Goal: Transaction & Acquisition: Purchase product/service

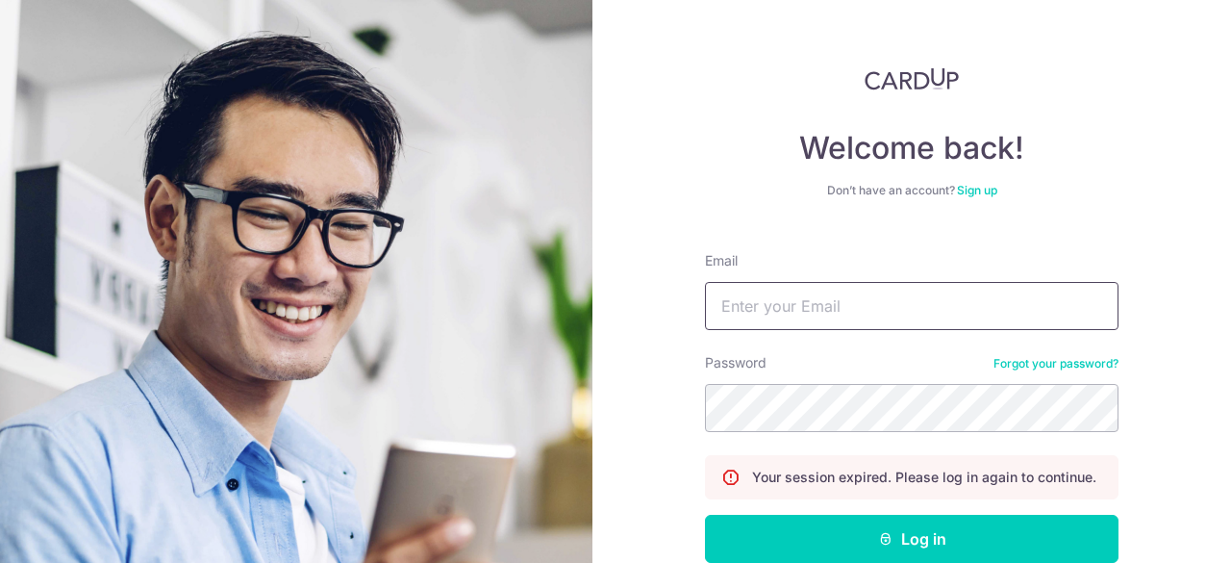
drag, startPoint x: 0, startPoint y: 0, endPoint x: 804, endPoint y: 290, distance: 854.8
click at [804, 290] on input "Email" at bounding box center [912, 306] width 414 height 48
type input "louis.lu888@gmail.com"
click at [835, 432] on form "Email louis.lu888@gmail.com Password Forgot your password? Your session expired…" at bounding box center [912, 442] width 414 height 411
click at [705, 515] on button "Log in" at bounding box center [912, 539] width 414 height 48
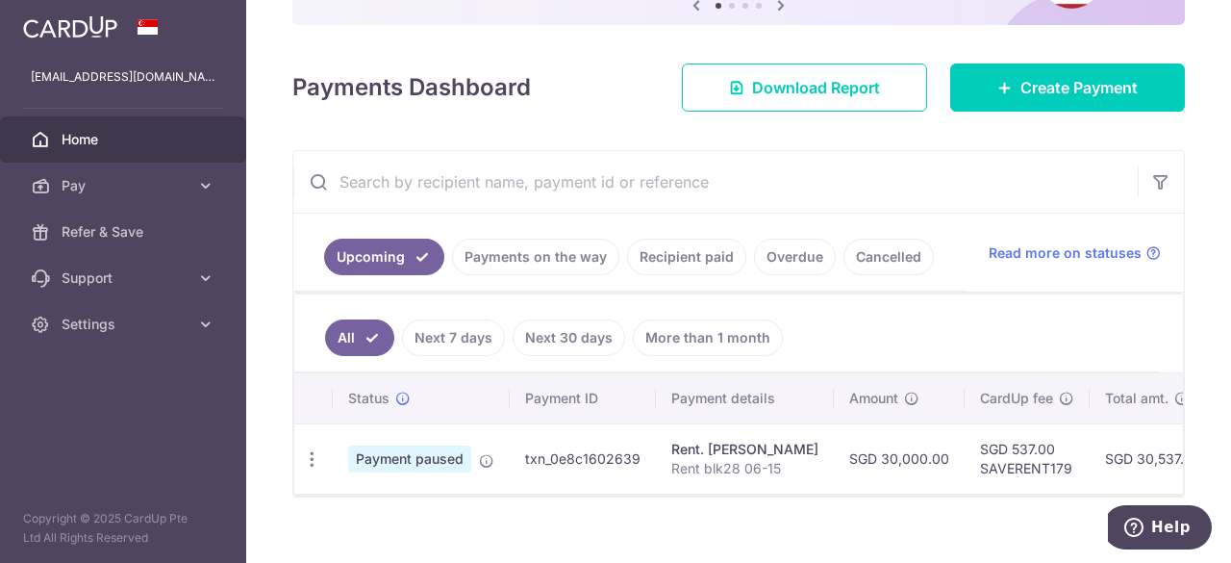
scroll to position [249, 0]
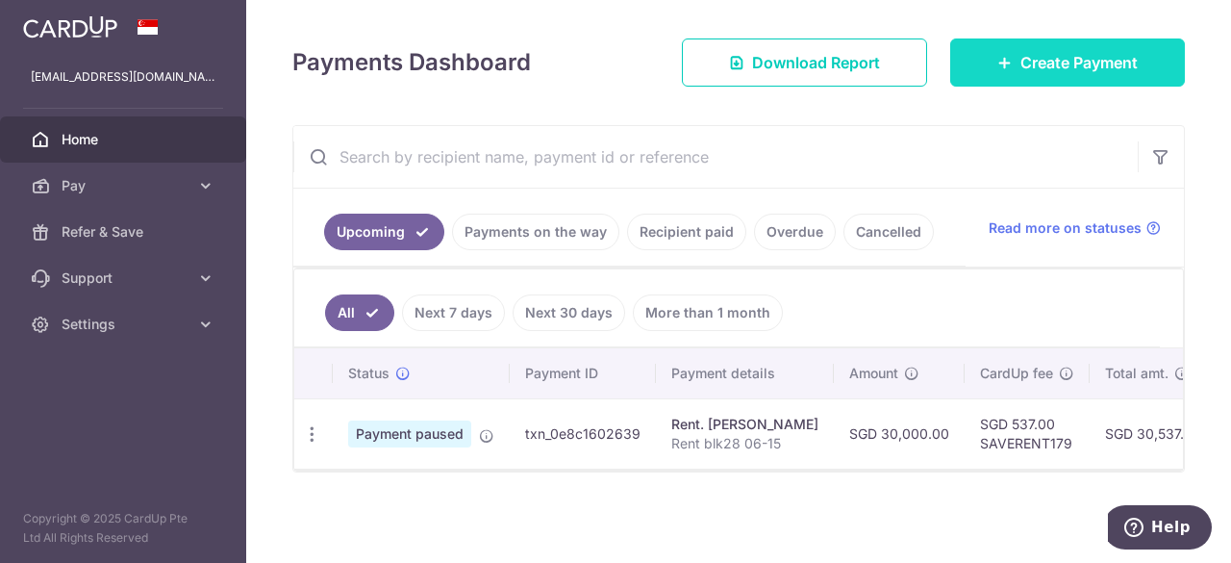
click at [1021, 78] on link "Create Payment" at bounding box center [1067, 62] width 235 height 48
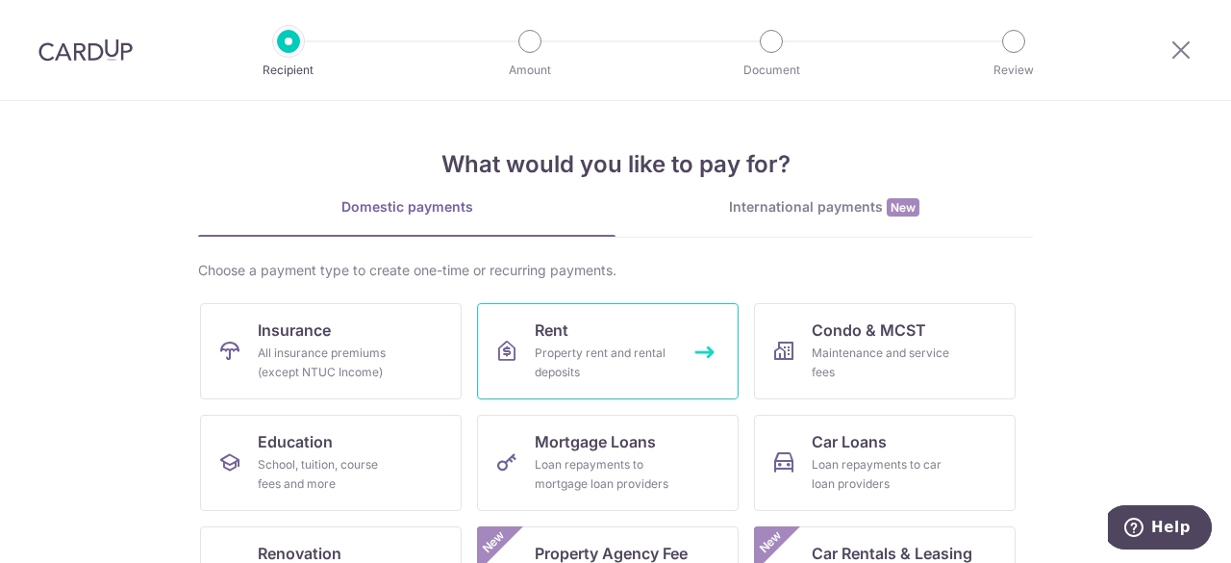
click at [612, 386] on link "Rent Property rent and rental deposits" at bounding box center [608, 351] width 262 height 96
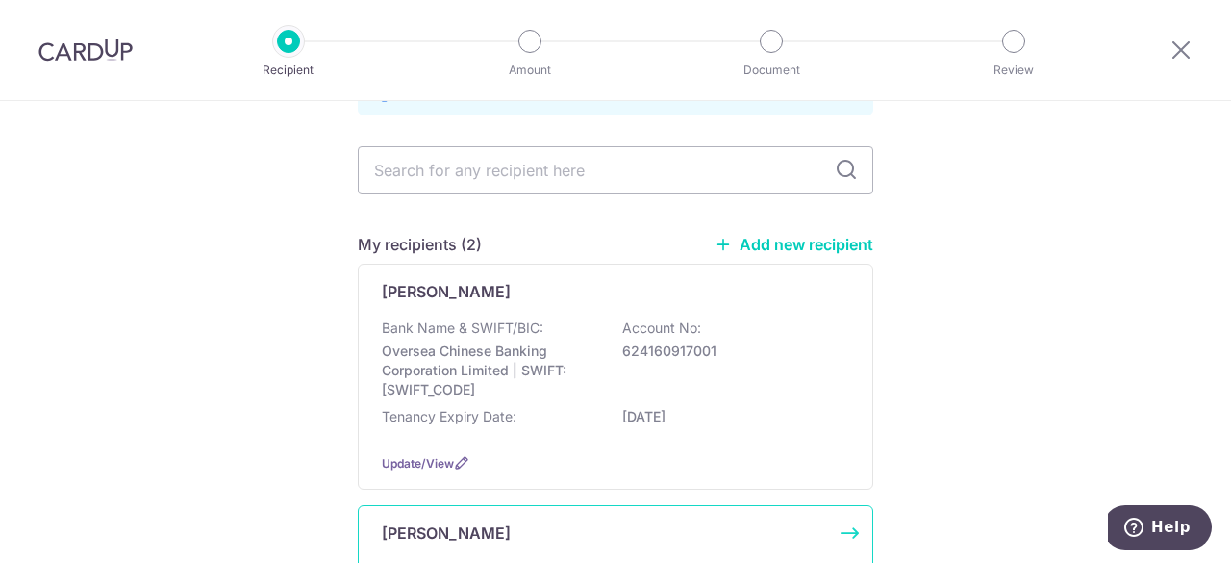
scroll to position [85, 0]
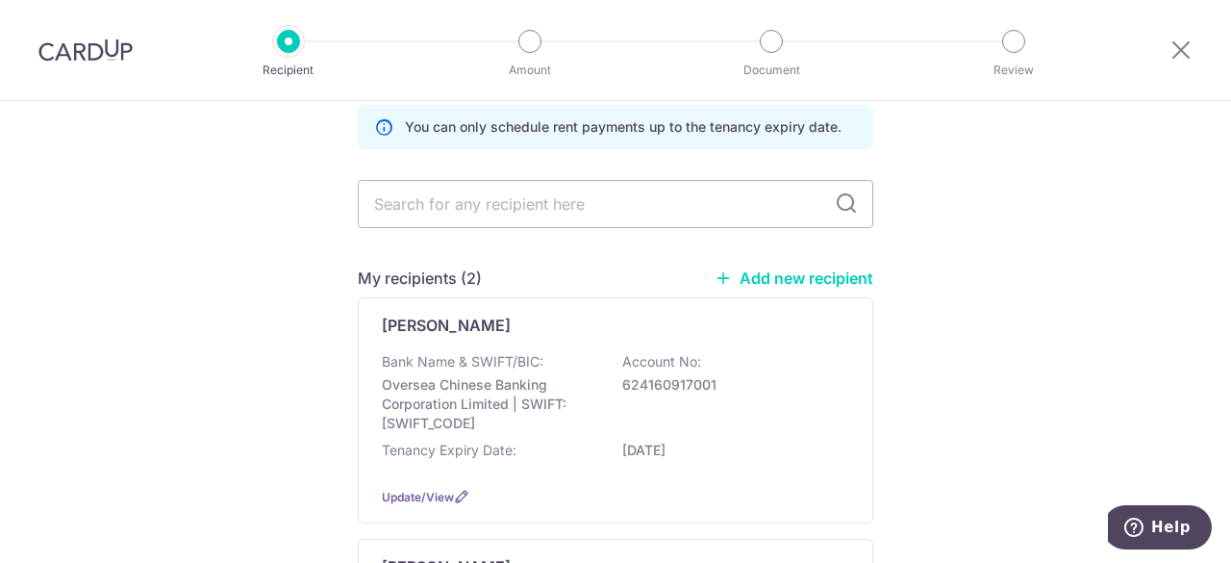
click at [757, 273] on link "Add new recipient" at bounding box center [794, 277] width 159 height 19
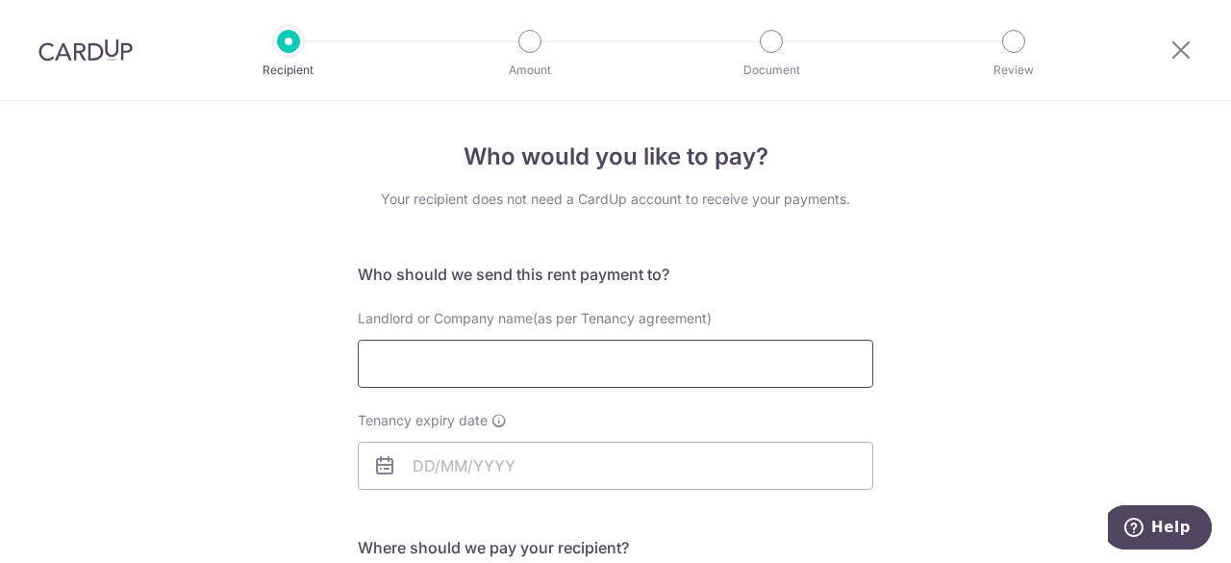
click at [626, 362] on input "Landlord or Company name(as per Tenancy agreement)" at bounding box center [615, 363] width 515 height 48
type input "Zhu BiYun"
click at [527, 465] on input "Tenancy expiry date" at bounding box center [615, 465] width 515 height 48
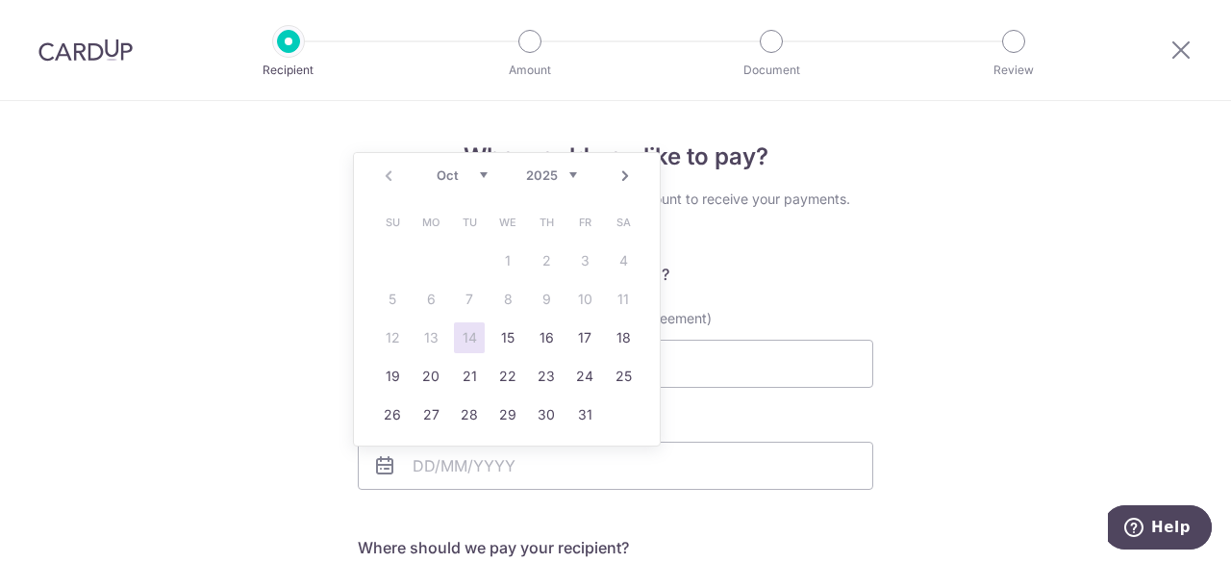
click at [631, 175] on link "Next" at bounding box center [625, 175] width 23 height 23
click at [596, 338] on link "14" at bounding box center [584, 337] width 31 height 31
type input "14/11/2025"
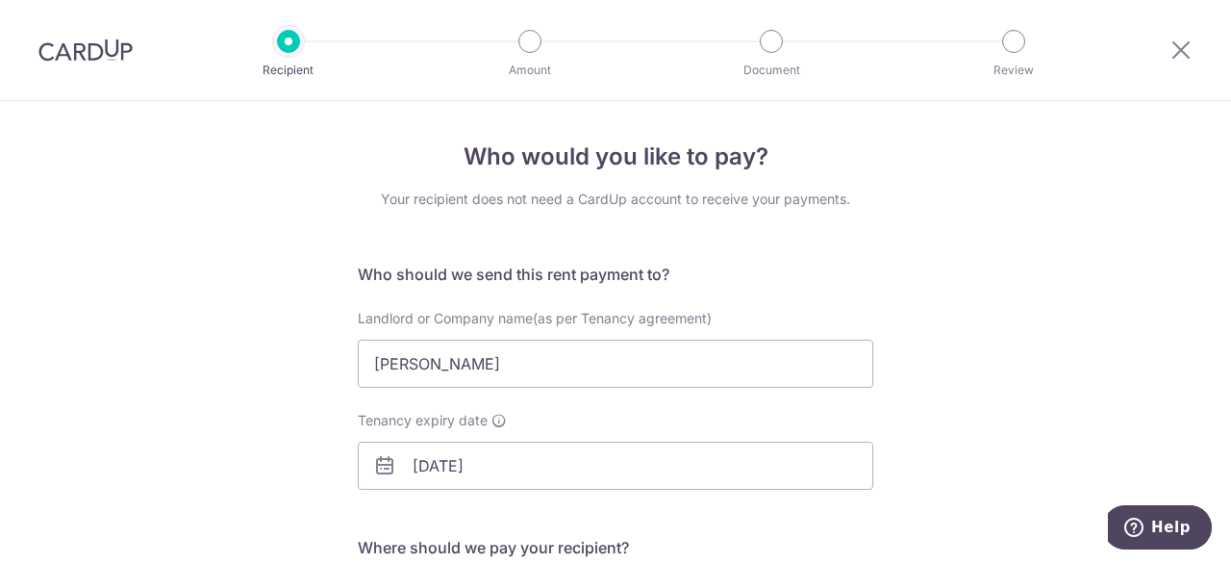
click at [1012, 351] on div "Who would you like to pay? Your recipient does not need a CardUp account to rec…" at bounding box center [615, 559] width 1231 height 916
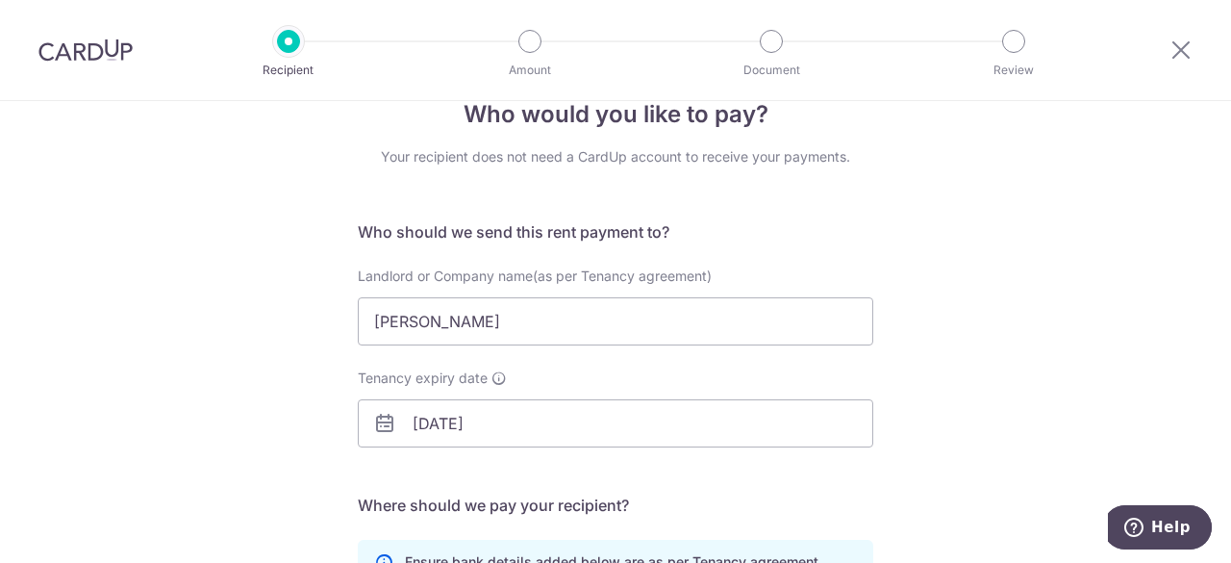
scroll to position [320, 0]
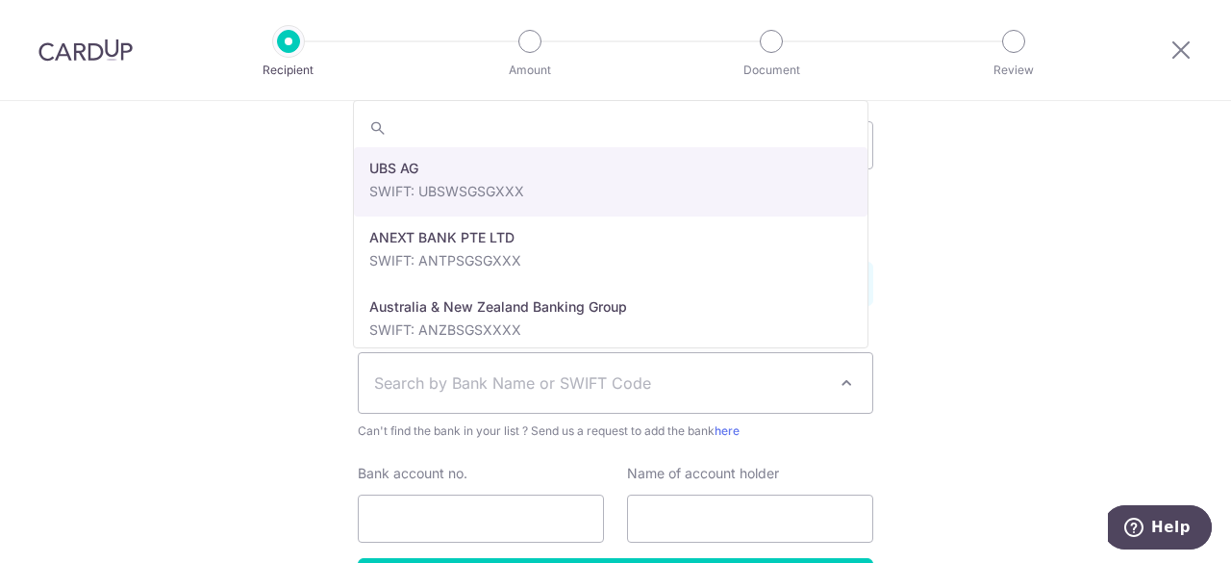
click at [572, 390] on span "Search by Bank Name or SWIFT Code" at bounding box center [600, 382] width 452 height 23
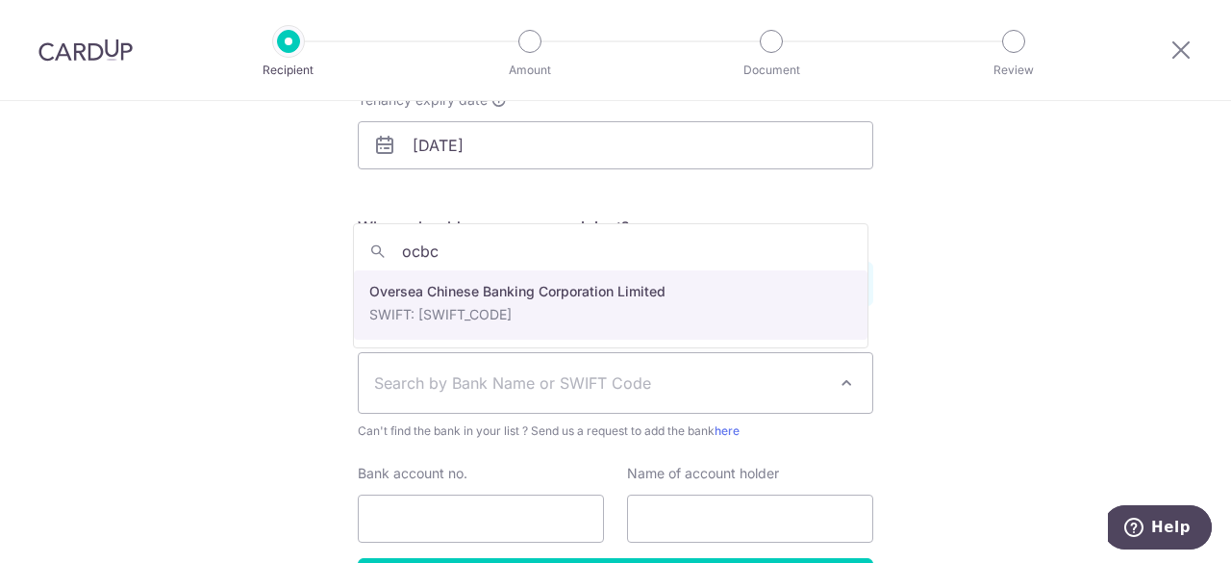
type input "ocbc"
select select "12"
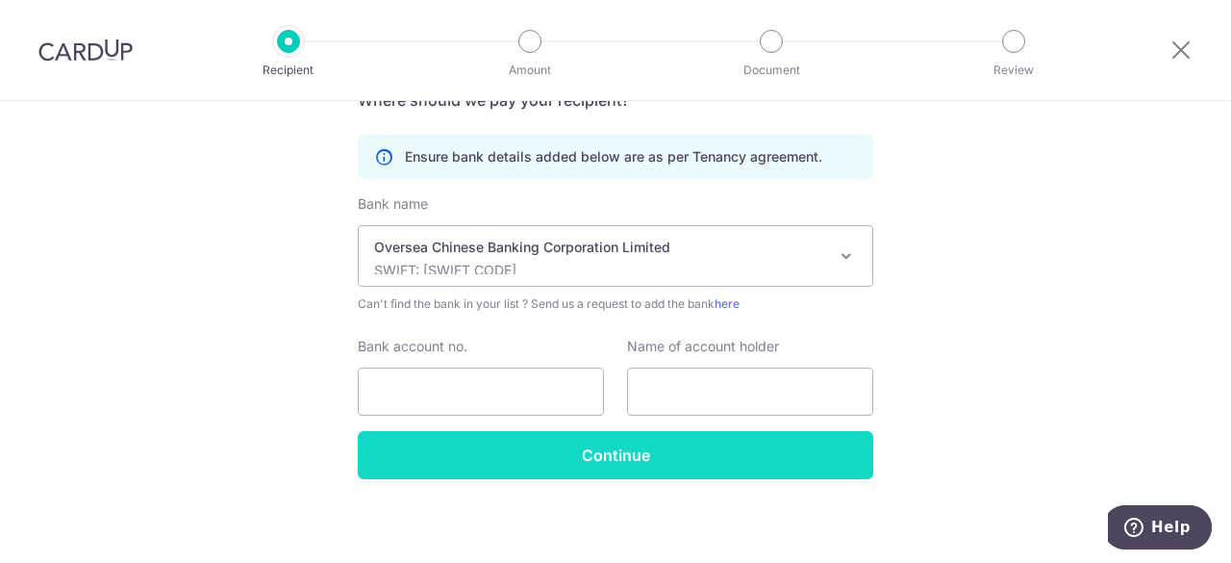
scroll to position [448, 0]
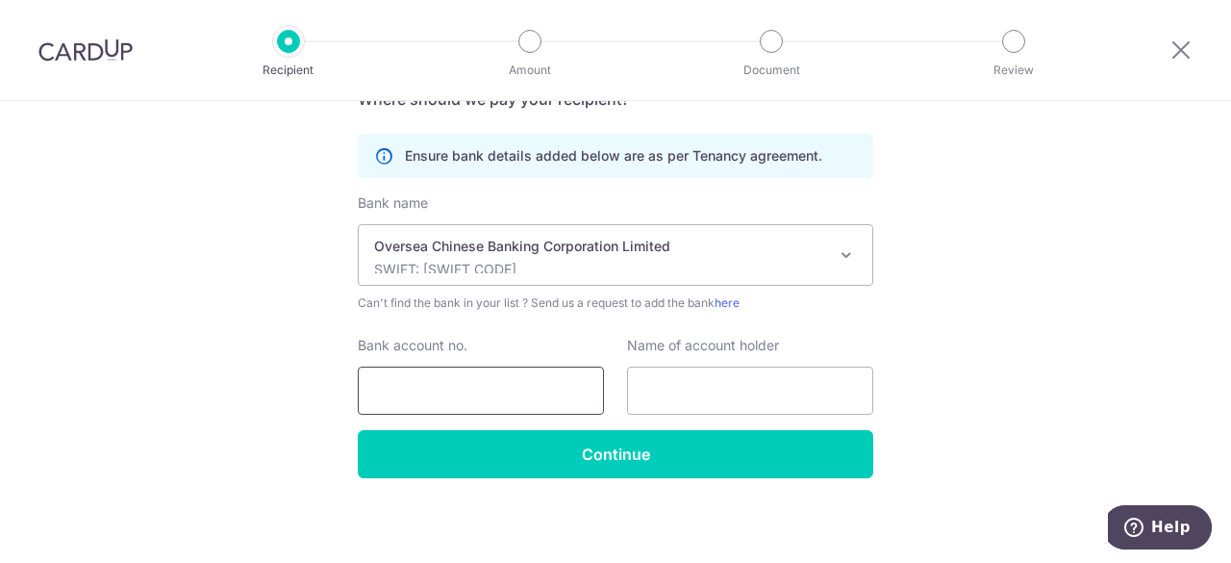
click at [543, 392] on input "Bank account no." at bounding box center [481, 390] width 246 height 48
type input "624160917001"
click at [666, 395] on input "text" at bounding box center [750, 390] width 246 height 48
type input "z"
type input "Zhu BiYun"
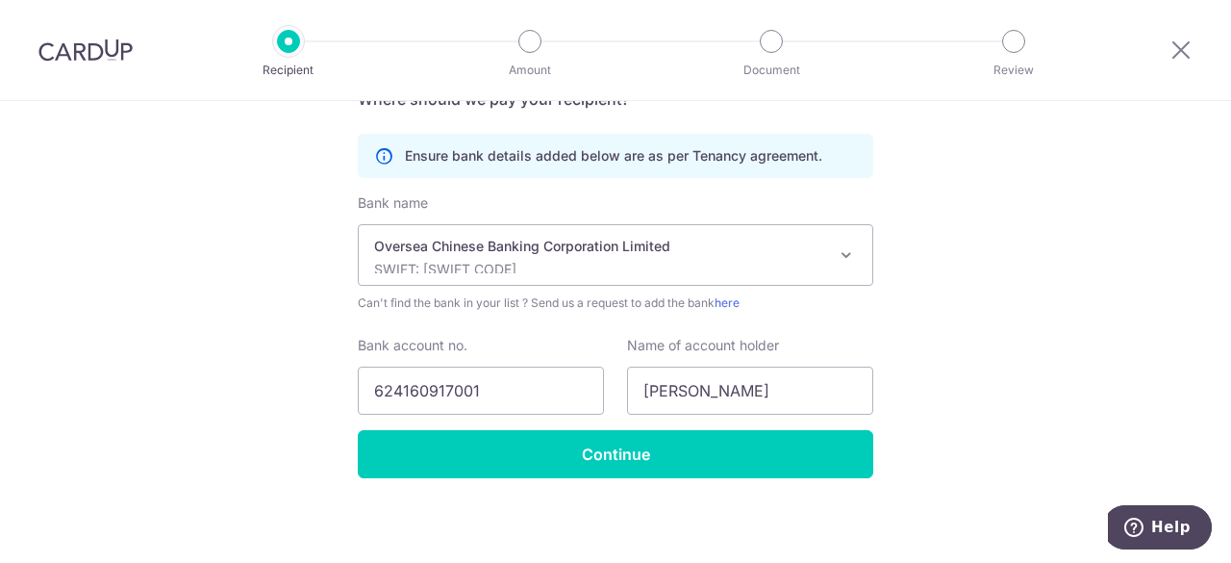
click at [935, 361] on div "Who would you like to pay? Your recipient does not need a CardUp account to rec…" at bounding box center [615, 111] width 1231 height 916
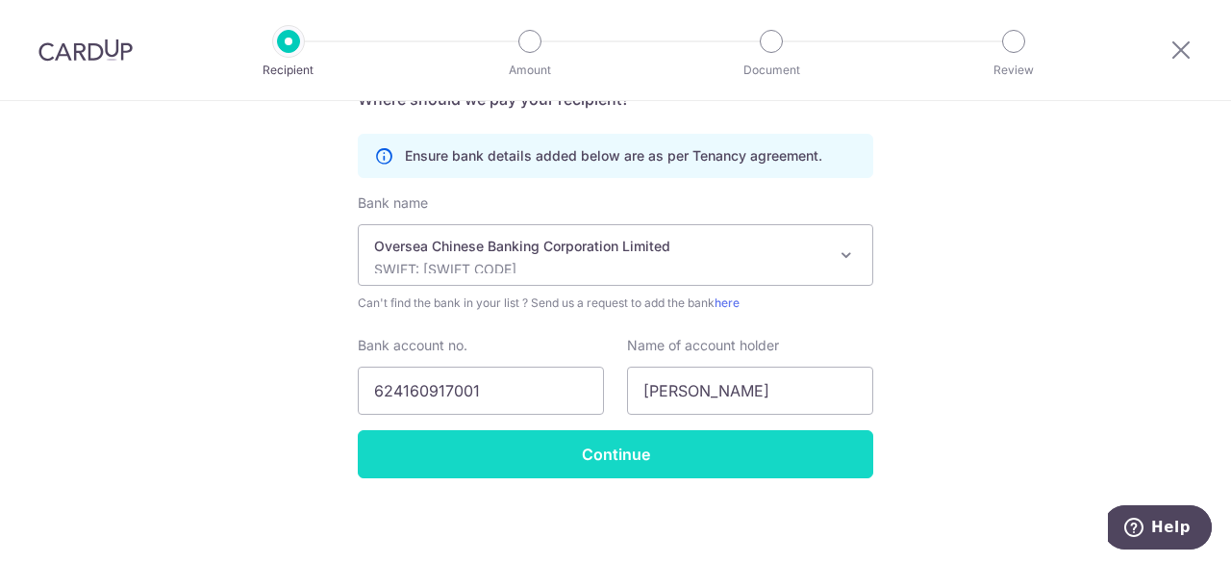
click at [615, 445] on input "Continue" at bounding box center [615, 454] width 515 height 48
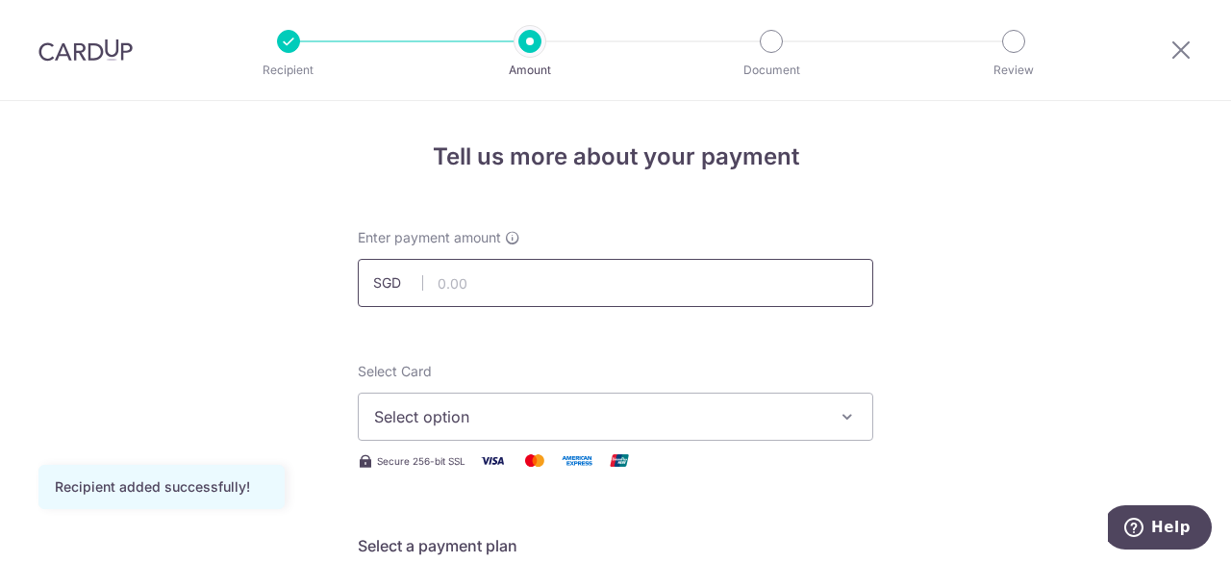
click at [580, 275] on input "text" at bounding box center [615, 283] width 515 height 48
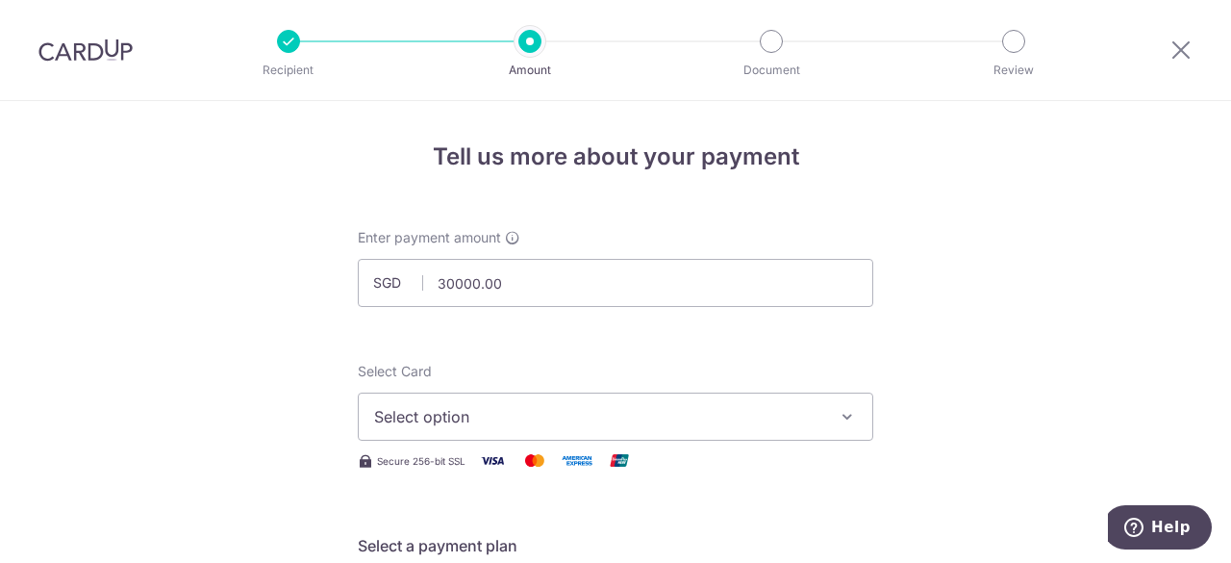
type input "30,000.00"
click at [507, 416] on span "Select option" at bounding box center [598, 416] width 448 height 23
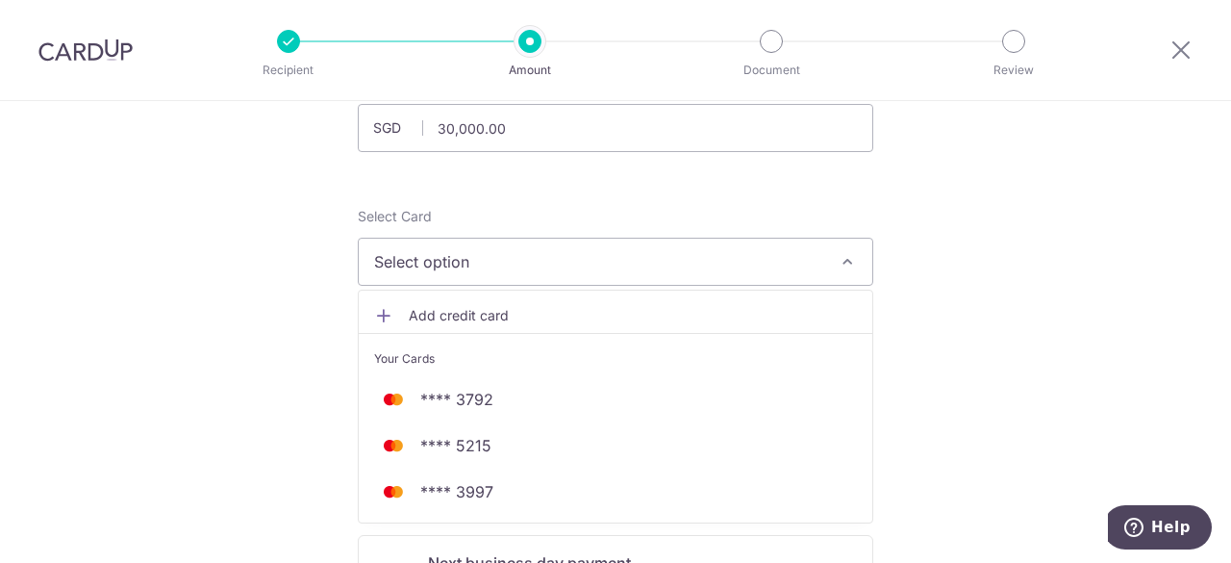
scroll to position [192, 0]
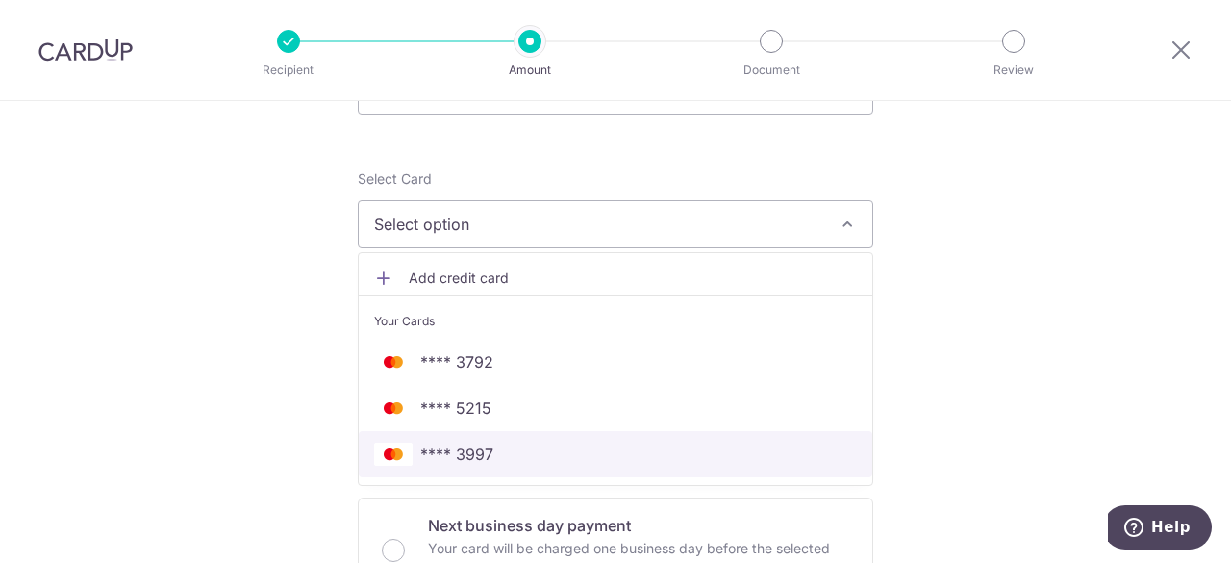
click at [515, 440] on link "**** 3997" at bounding box center [616, 454] width 514 height 46
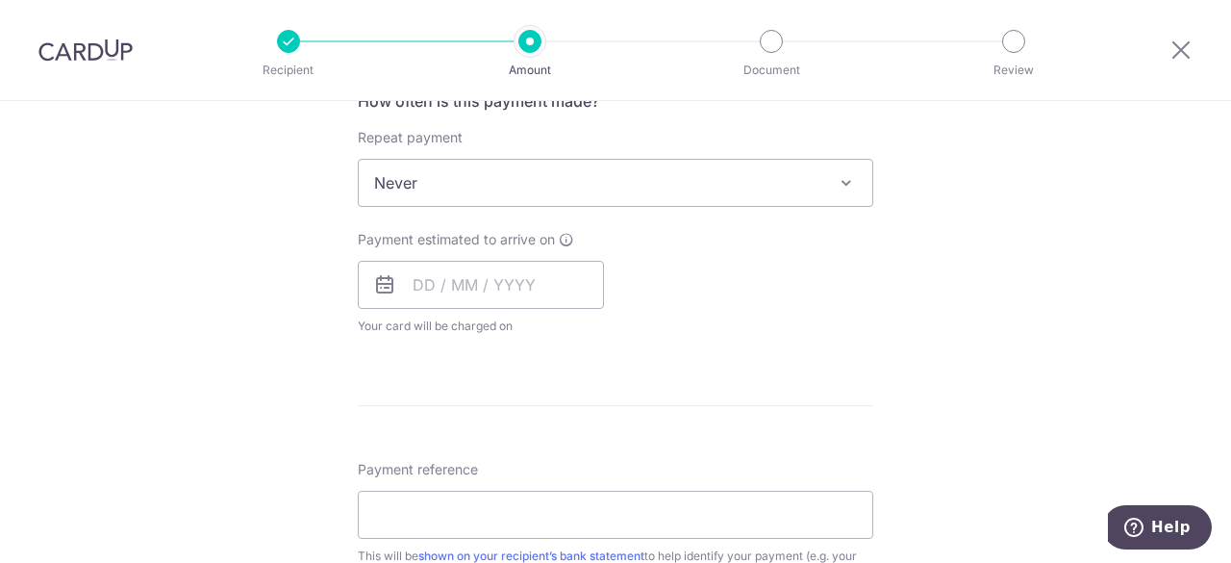
scroll to position [769, 0]
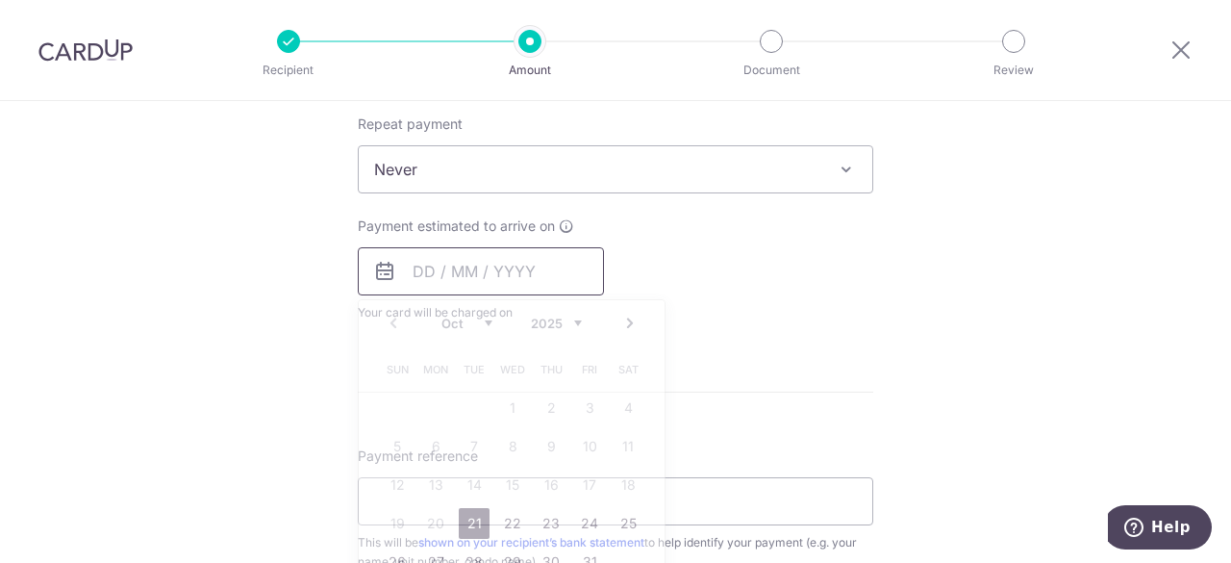
click at [514, 280] on input "text" at bounding box center [481, 271] width 246 height 48
click at [467, 523] on link "21" at bounding box center [474, 523] width 31 height 31
type input "[DATE]"
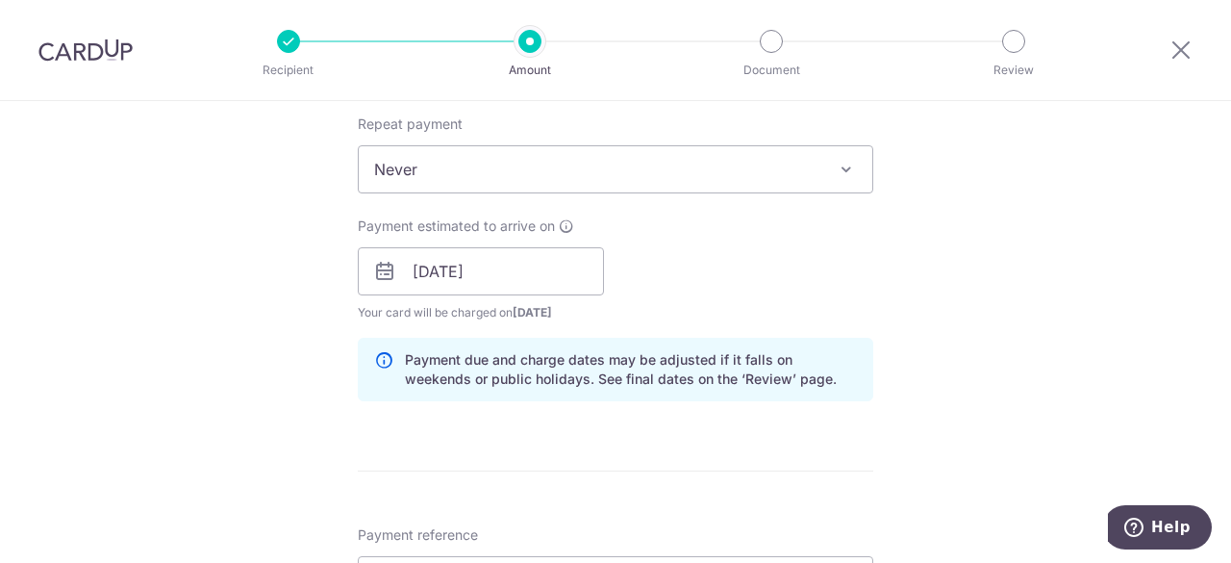
click at [900, 249] on div "Tell us more about your payment Enter payment amount SGD 30,000.00 30000.00 Rec…" at bounding box center [615, 241] width 1231 height 1819
click at [515, 264] on input "21/10/2025" at bounding box center [481, 271] width 246 height 48
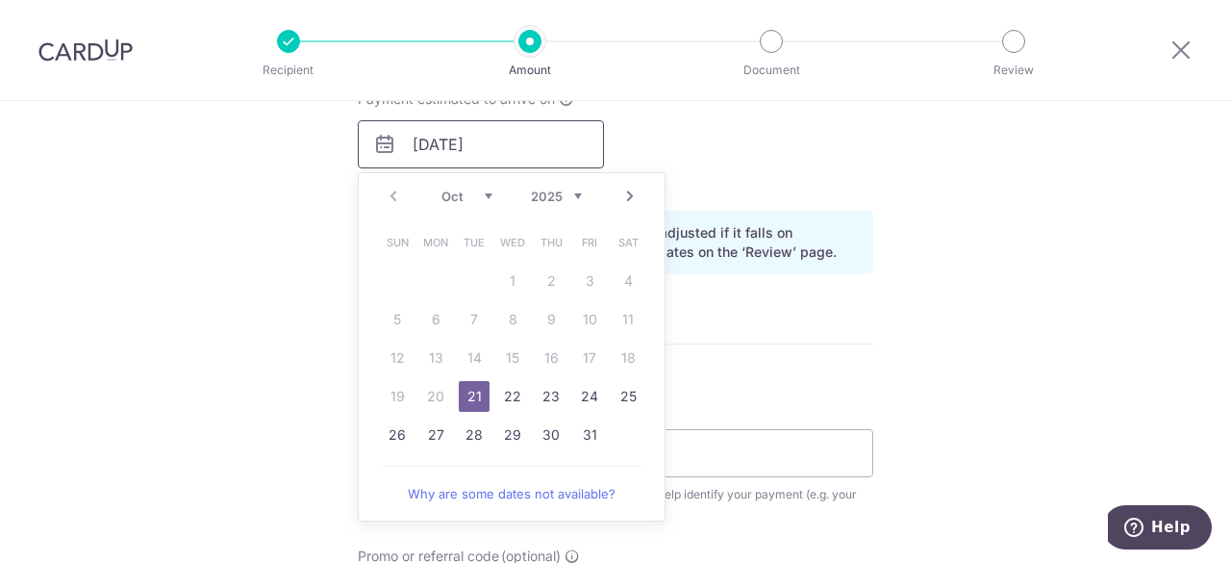
scroll to position [897, 0]
click at [465, 388] on link "21" at bounding box center [474, 395] width 31 height 31
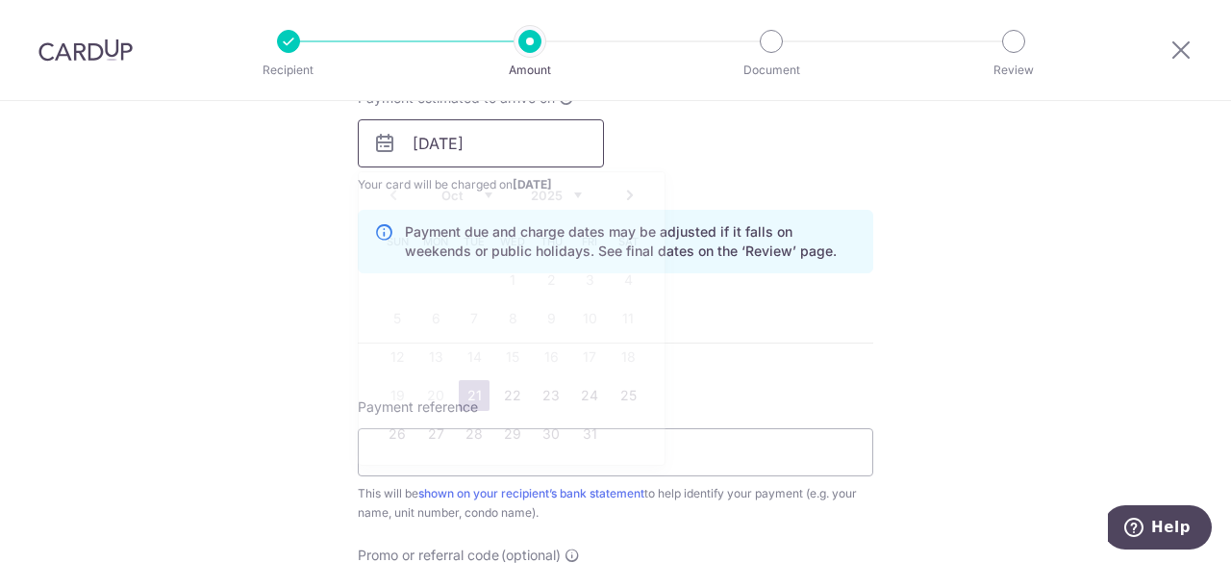
click at [432, 150] on input "21/10/2025" at bounding box center [481, 143] width 246 height 48
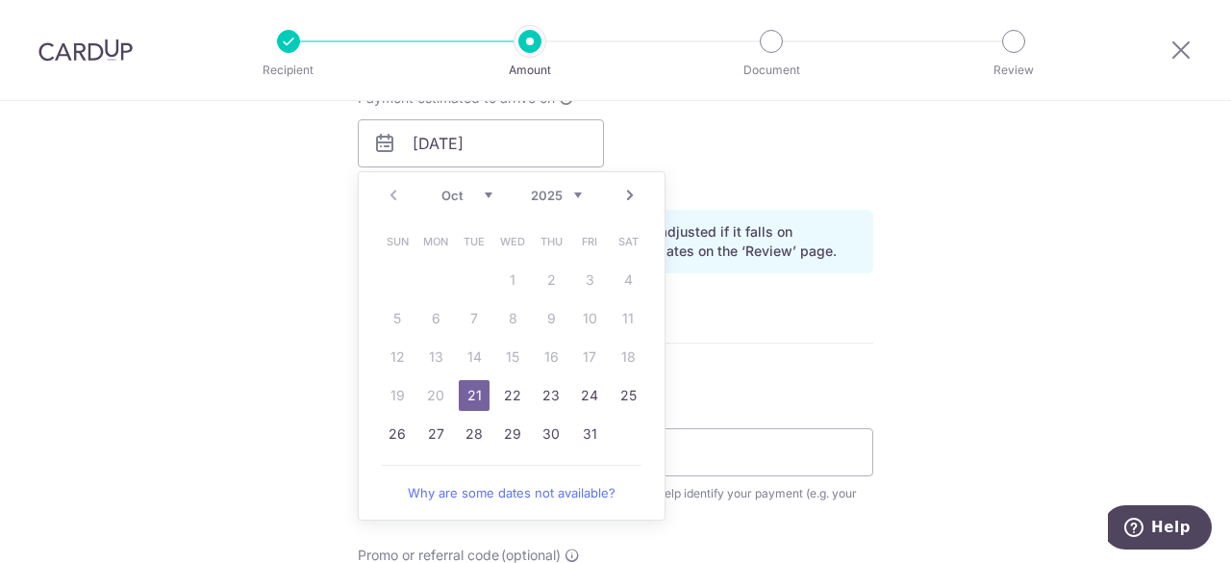
click at [465, 396] on link "21" at bounding box center [474, 395] width 31 height 31
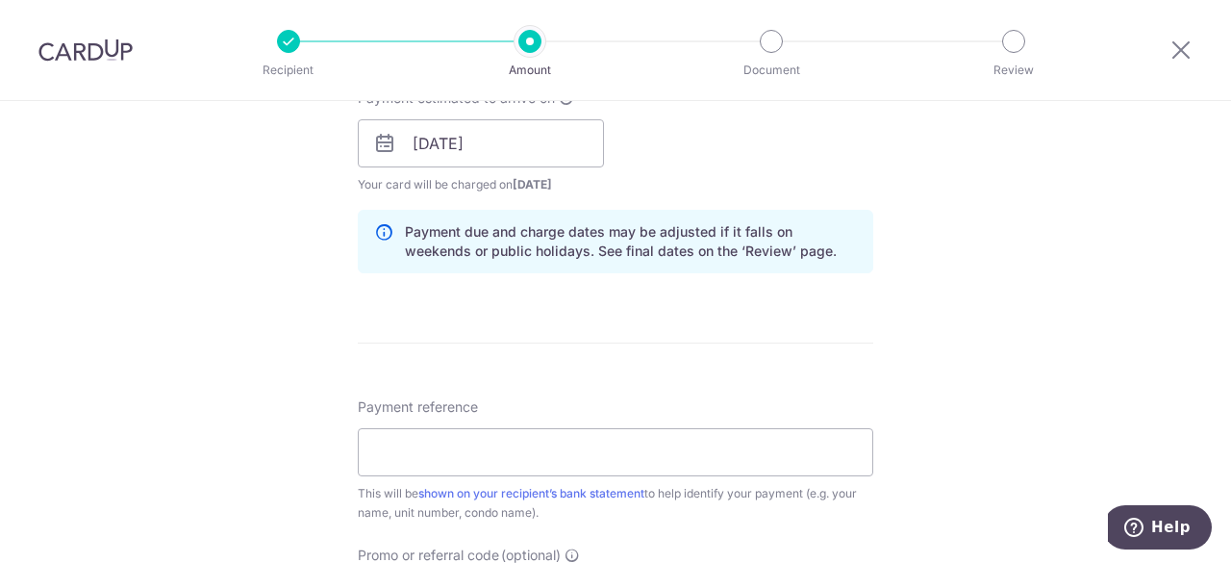
click at [979, 238] on div "Tell us more about your payment Enter payment amount SGD 30,000.00 30000.00 Rec…" at bounding box center [615, 113] width 1231 height 1819
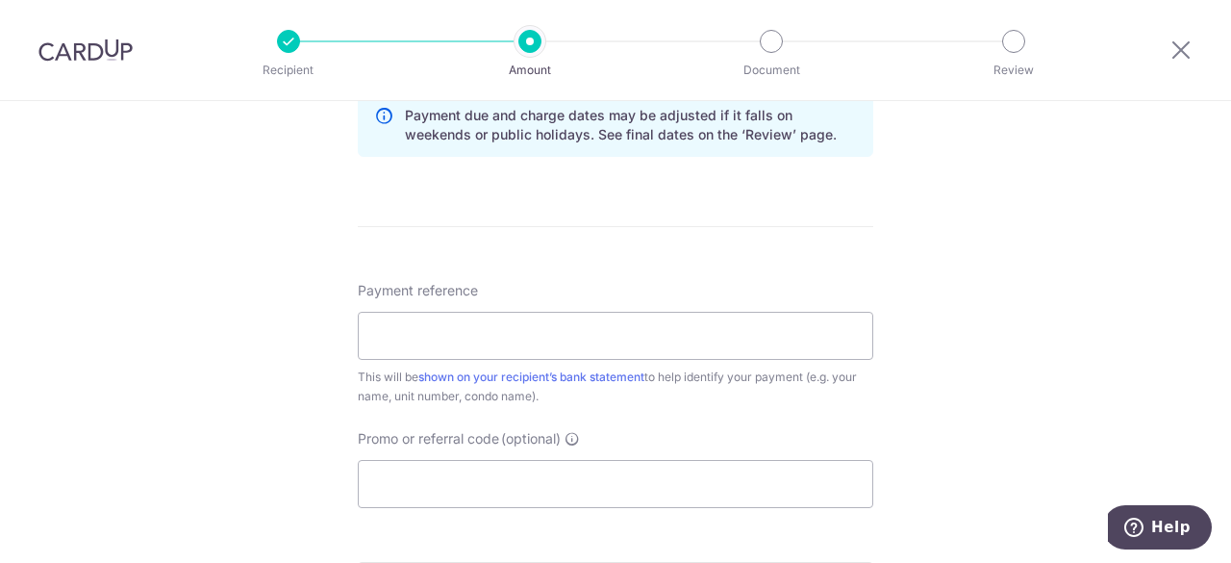
scroll to position [1025, 0]
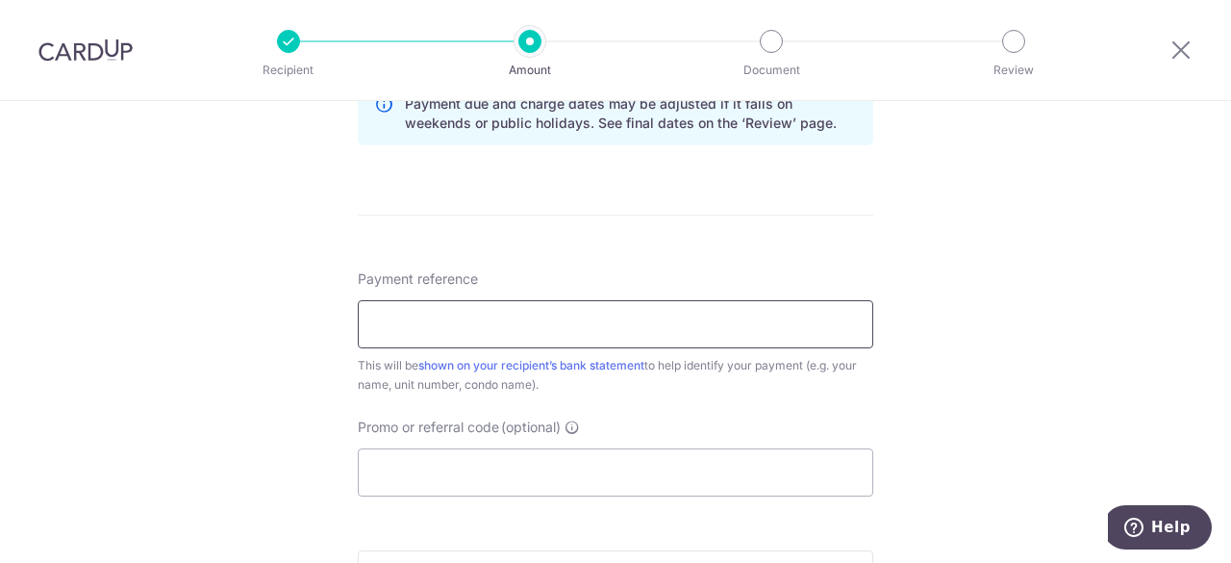
click at [640, 322] on input "Payment reference" at bounding box center [615, 324] width 515 height 48
type input "Rent blk28 06-15"
click at [515, 455] on input "Promo or referral code (optional)" at bounding box center [615, 472] width 515 height 48
click at [521, 455] on input "Promo or referral code (optional)" at bounding box center [615, 472] width 515 height 48
paste input "SAVERENT179"
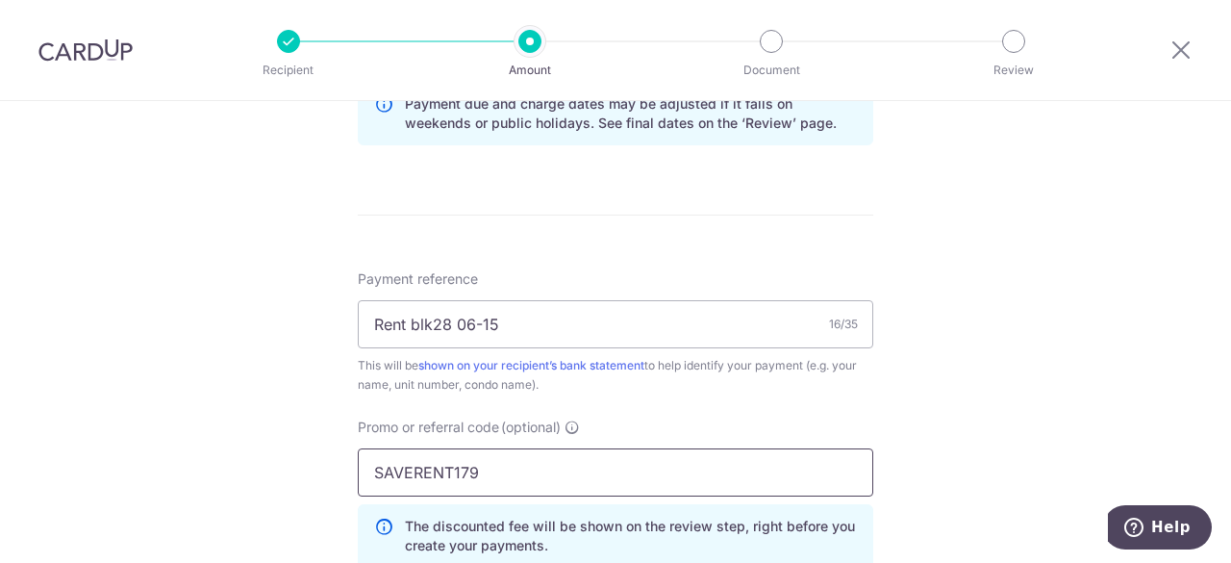
type input "SAVERENT179"
click at [953, 413] on div "Tell us more about your payment Enter payment amount SGD 30,000.00 30000.00 Rec…" at bounding box center [615, 28] width 1231 height 1905
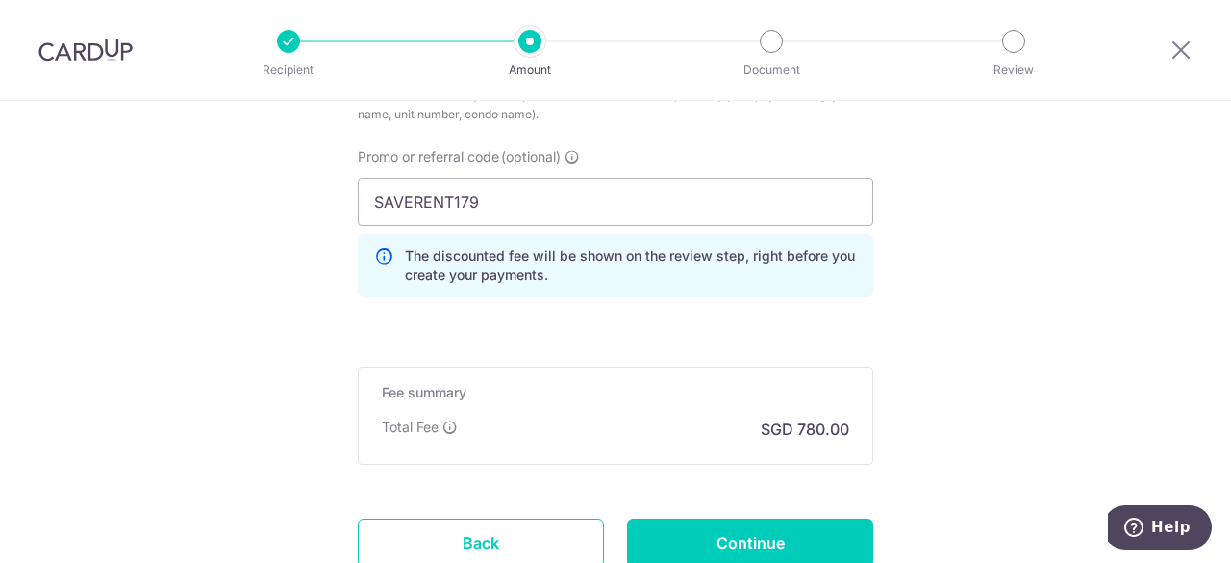
scroll to position [1346, 0]
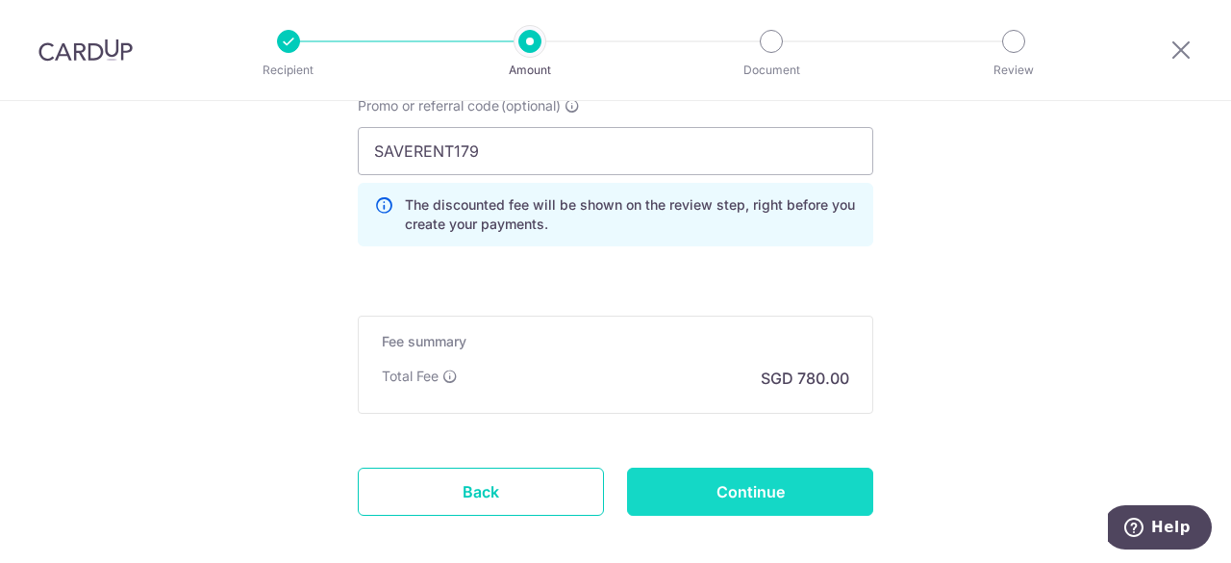
click at [795, 488] on input "Continue" at bounding box center [750, 491] width 246 height 48
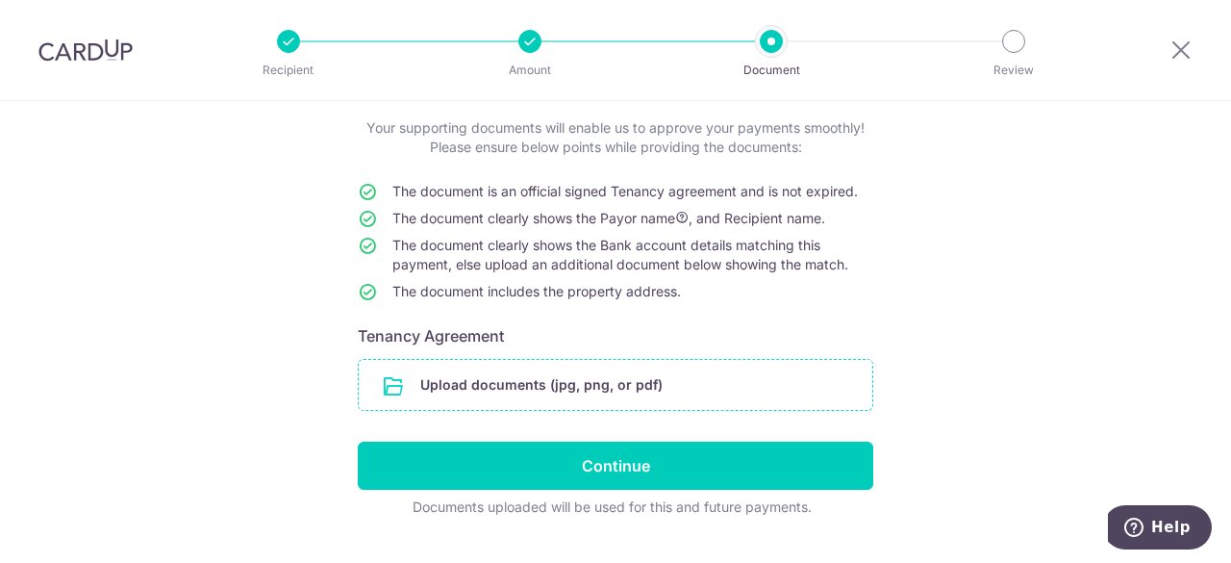
scroll to position [152, 0]
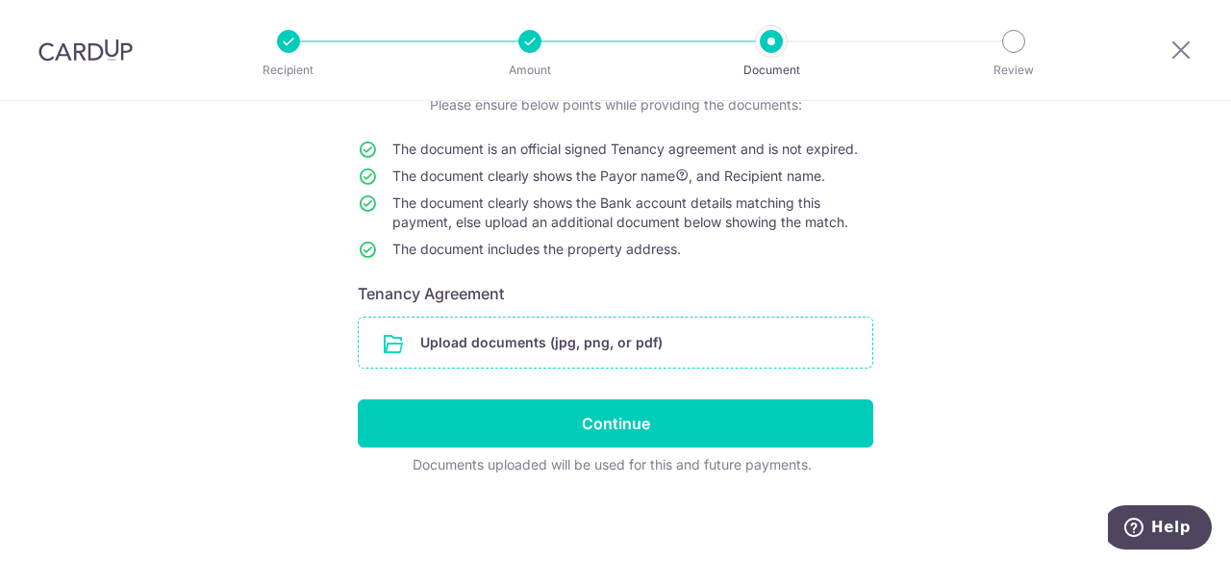
click at [551, 351] on input "file" at bounding box center [616, 342] width 514 height 50
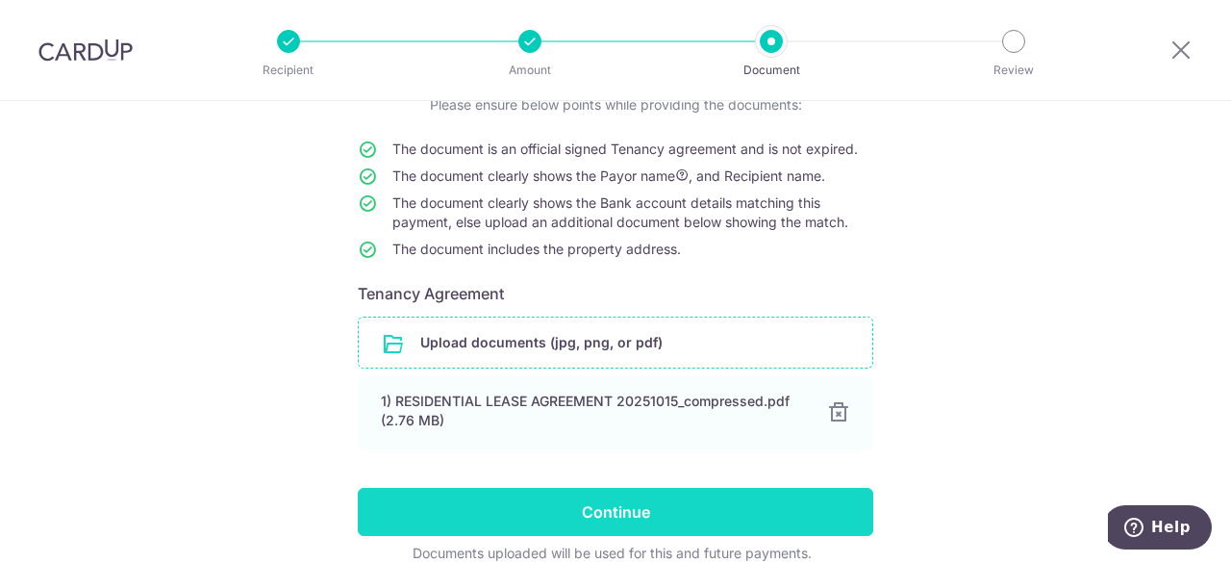
click at [622, 503] on input "Continue" at bounding box center [615, 512] width 515 height 48
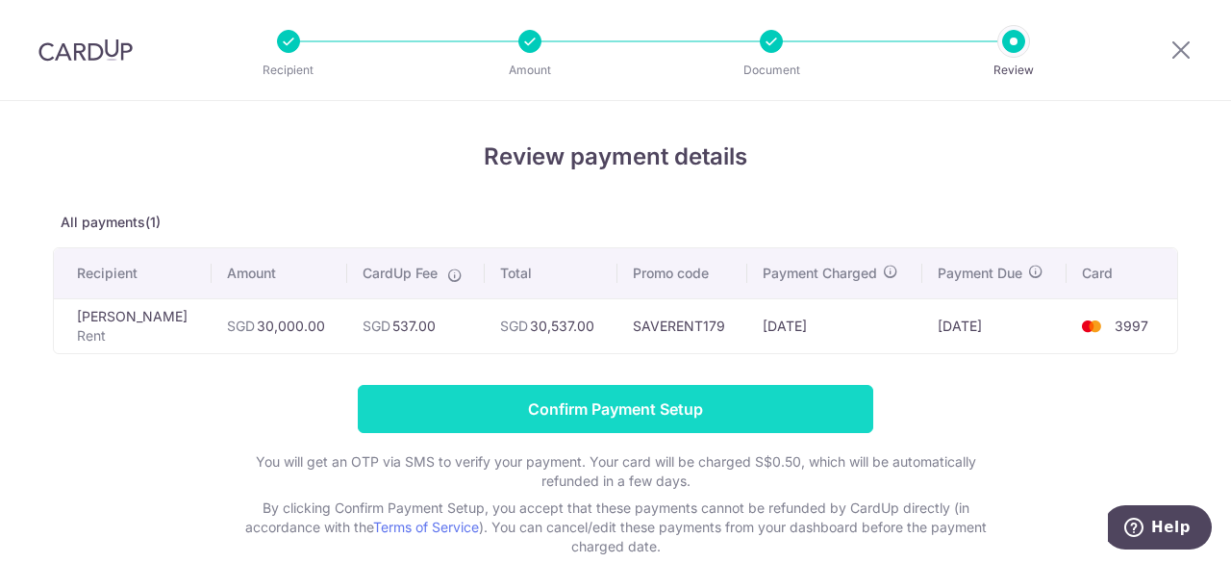
click at [575, 401] on input "Confirm Payment Setup" at bounding box center [615, 409] width 515 height 48
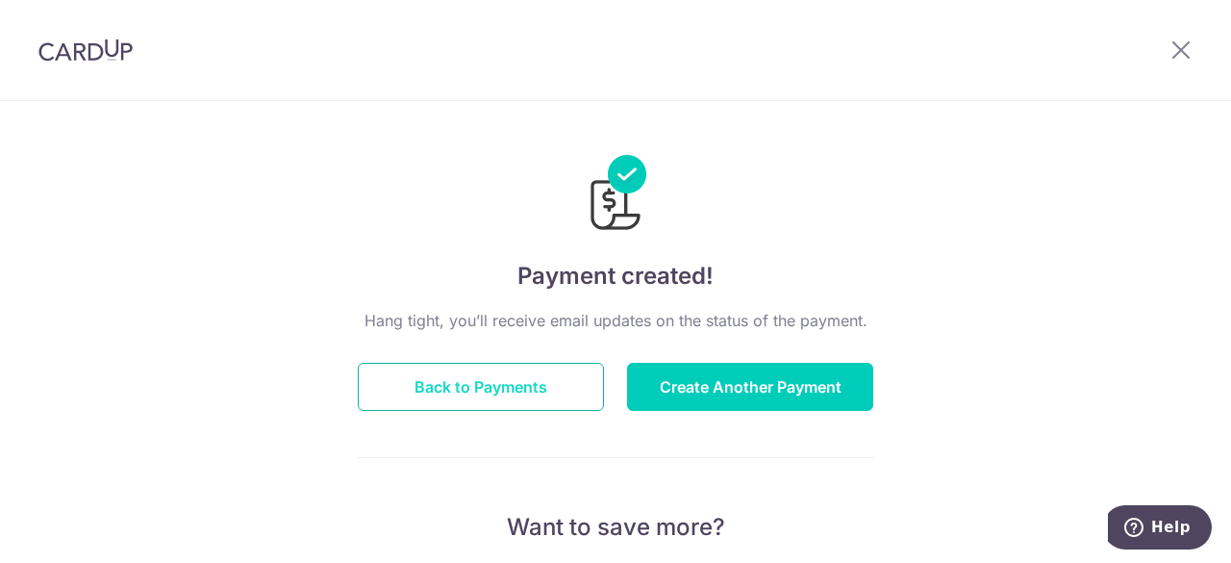
click at [511, 376] on button "Back to Payments" at bounding box center [481, 387] width 246 height 48
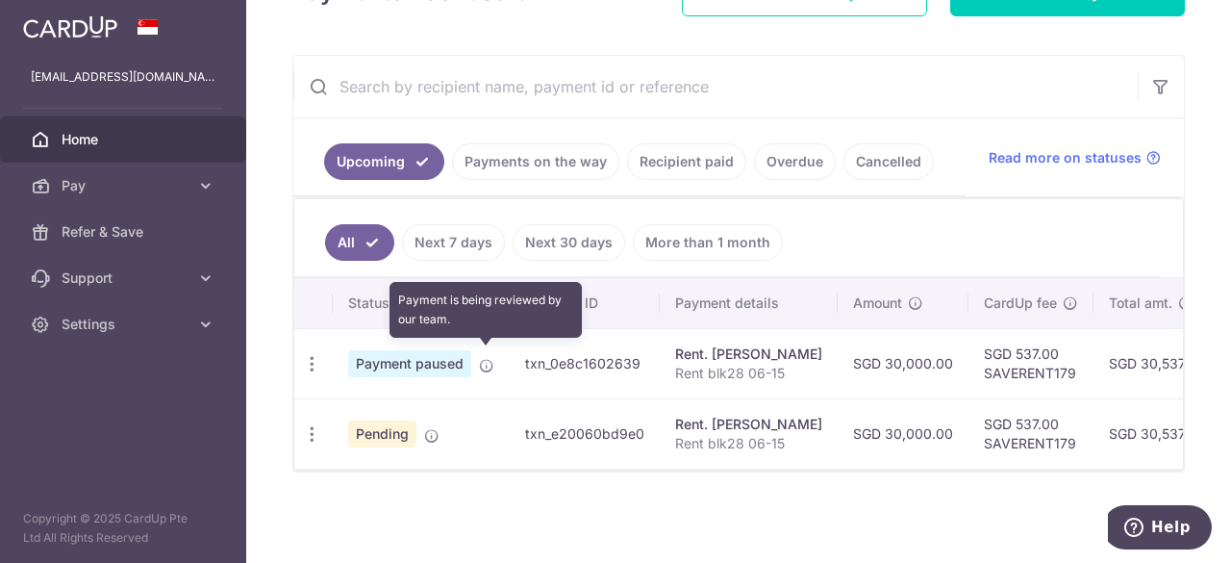
click at [489, 359] on icon at bounding box center [486, 365] width 15 height 15
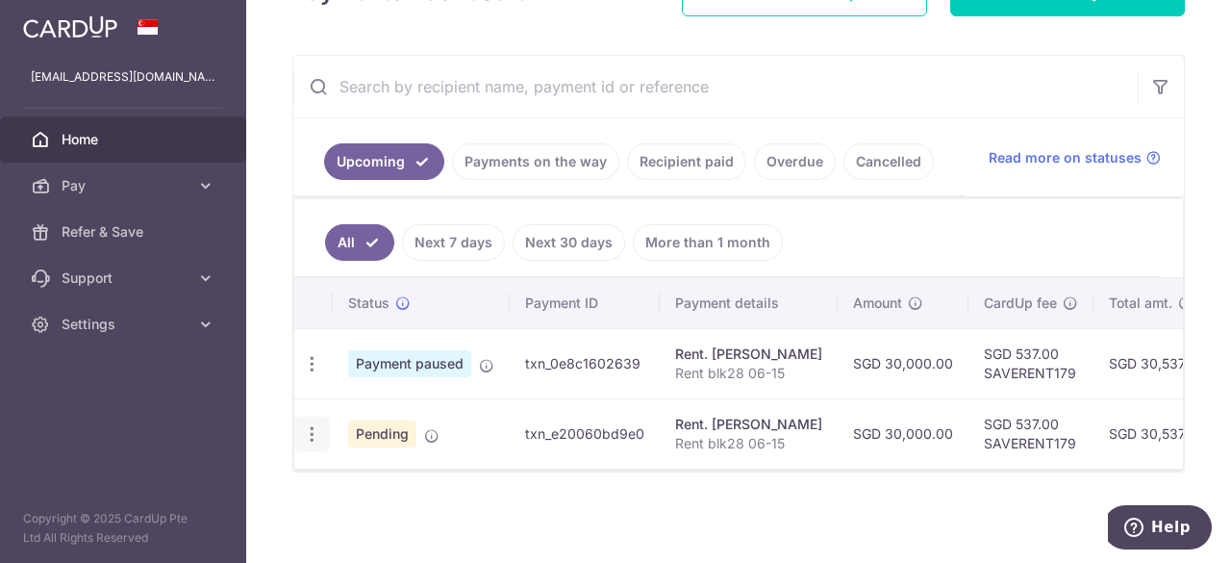
click at [318, 434] on icon "button" at bounding box center [312, 434] width 20 height 20
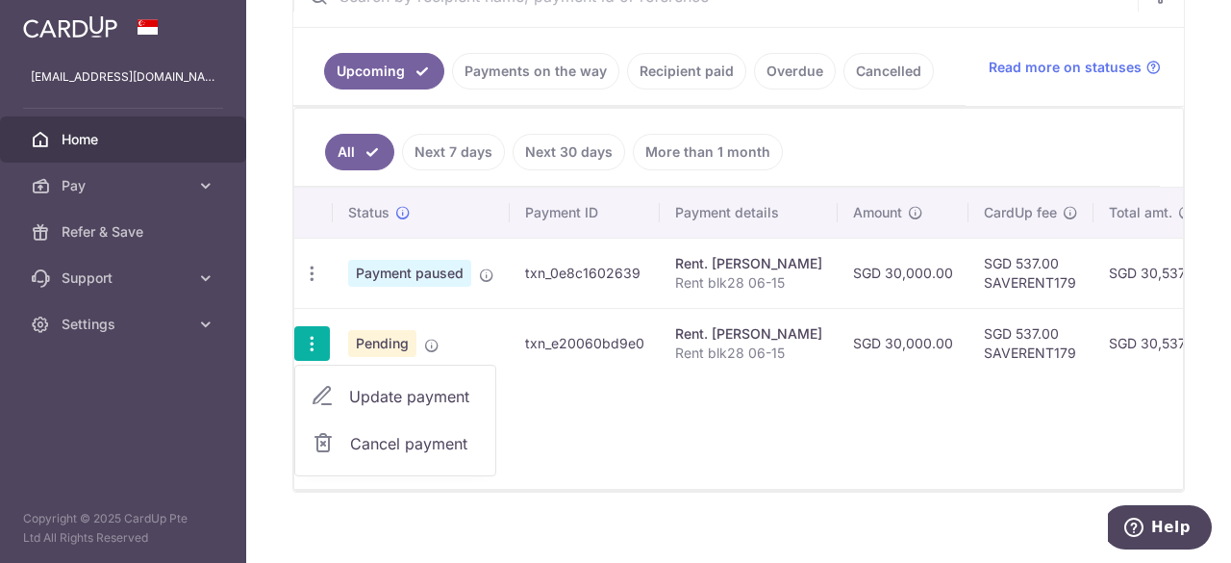
scroll to position [429, 0]
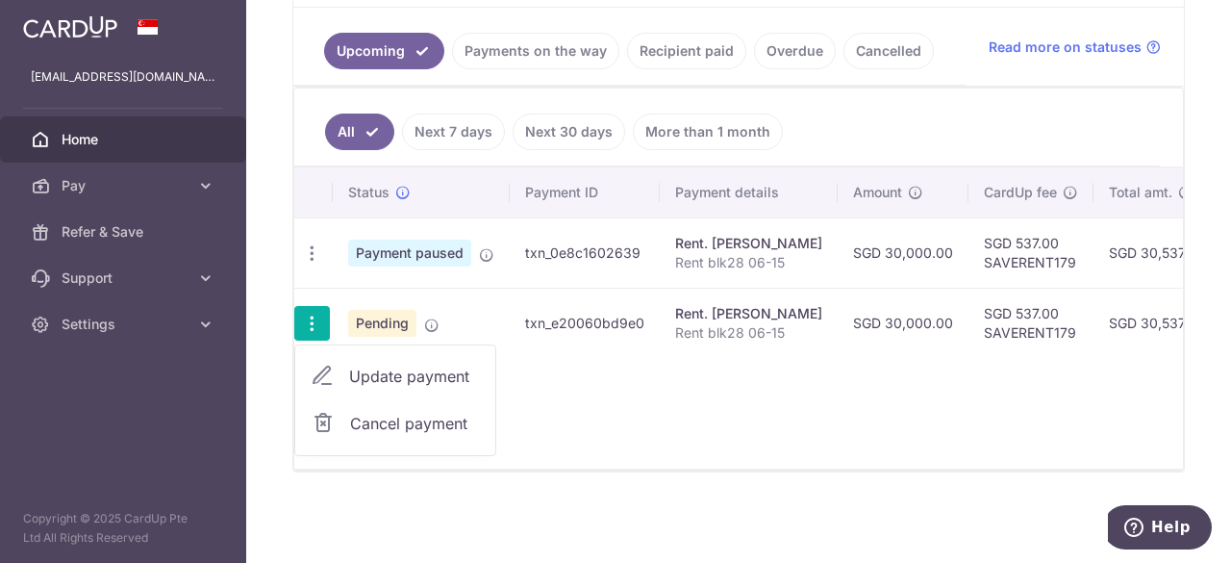
click at [590, 381] on div "Status Payment ID Payment details Amount CardUp fee Total amt. Charge date Due …" at bounding box center [738, 317] width 889 height 301
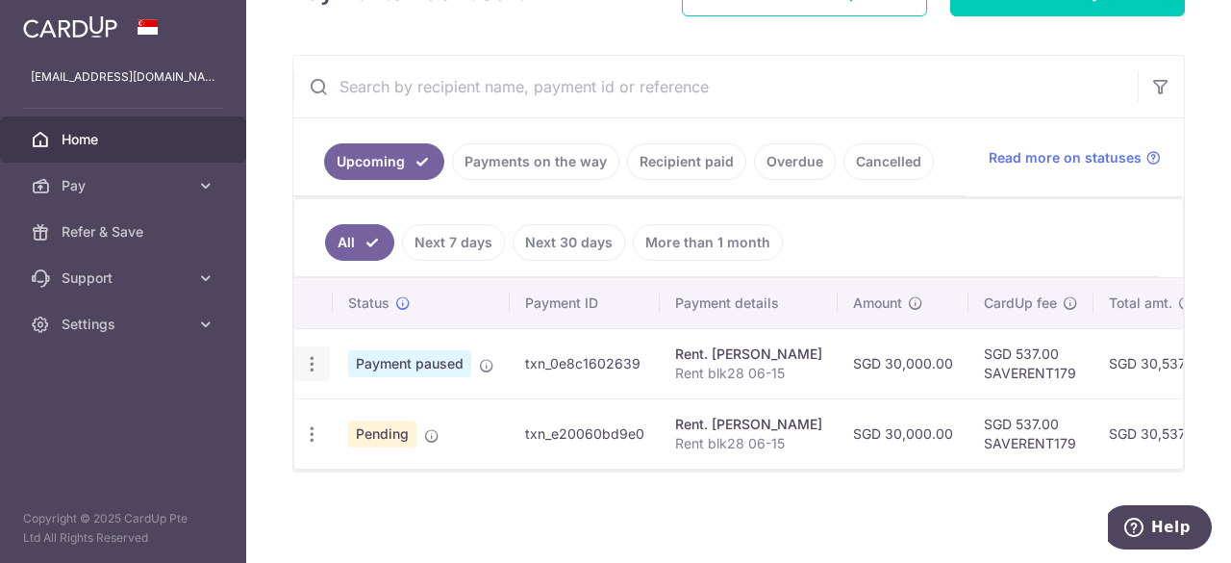
click at [305, 361] on icon "button" at bounding box center [312, 364] width 20 height 20
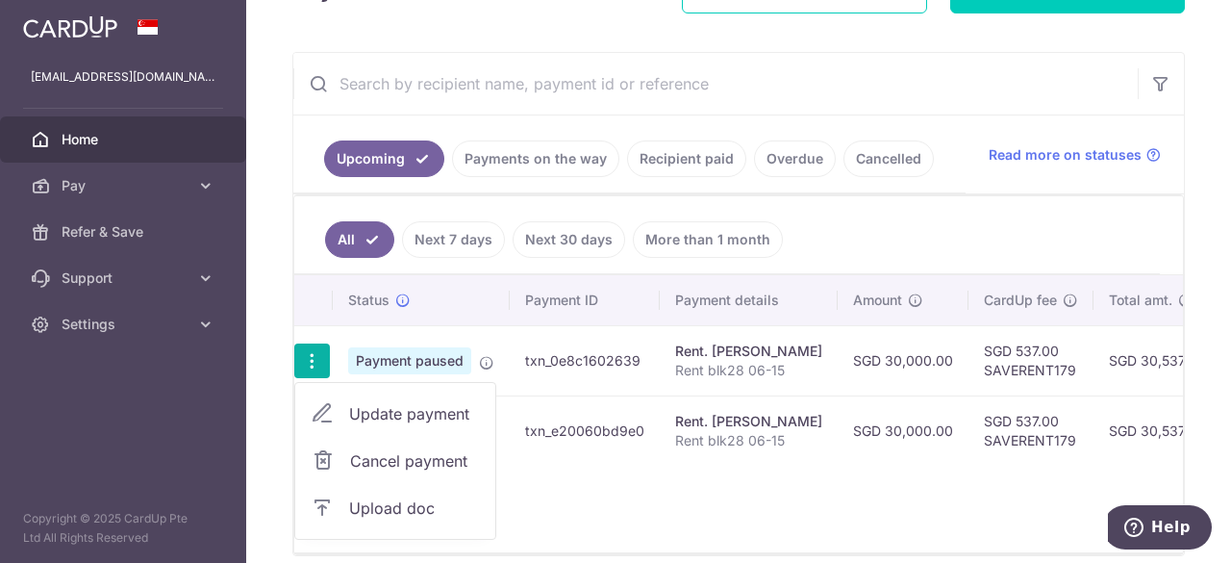
click at [667, 506] on div "Status Payment ID Payment details Amount CardUp fee Total amt. Charge date Due …" at bounding box center [738, 413] width 889 height 277
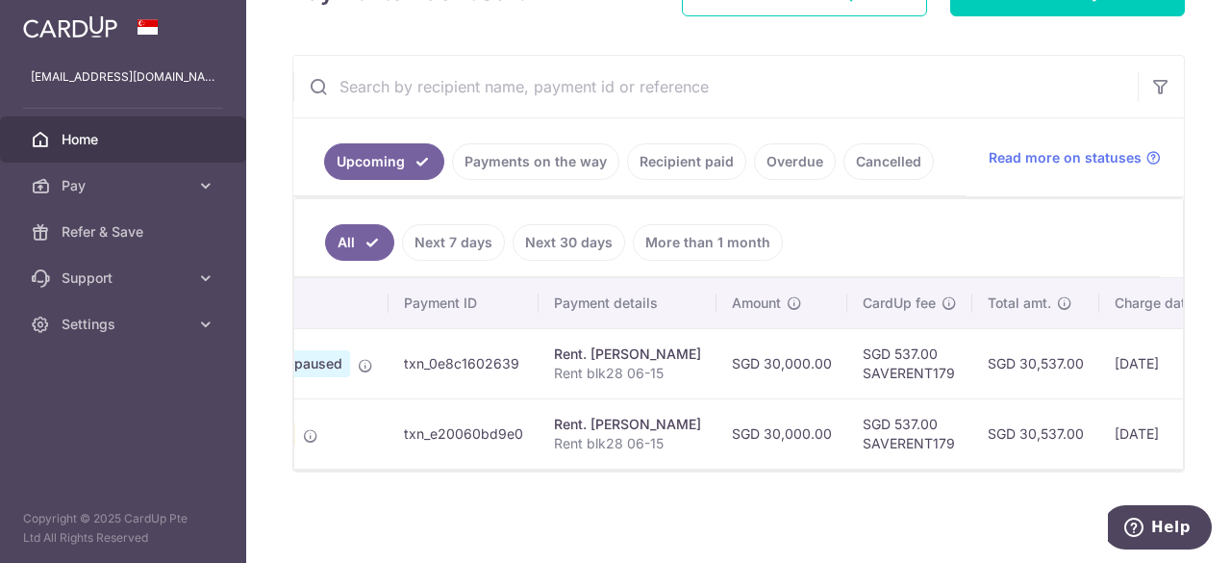
scroll to position [0, 0]
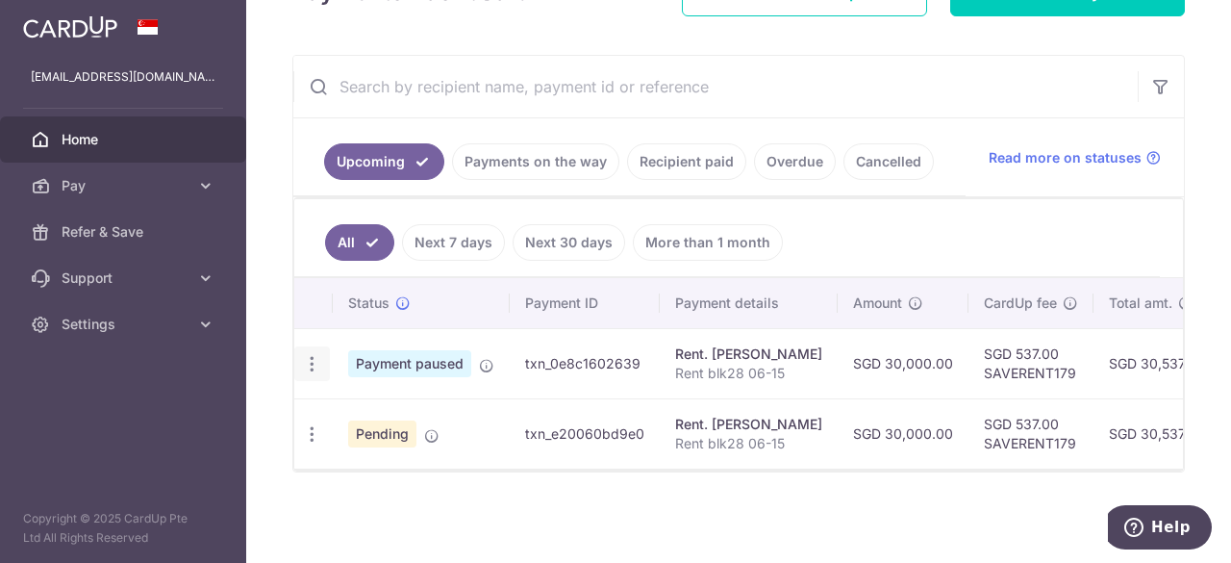
click at [304, 355] on icon "button" at bounding box center [312, 364] width 20 height 20
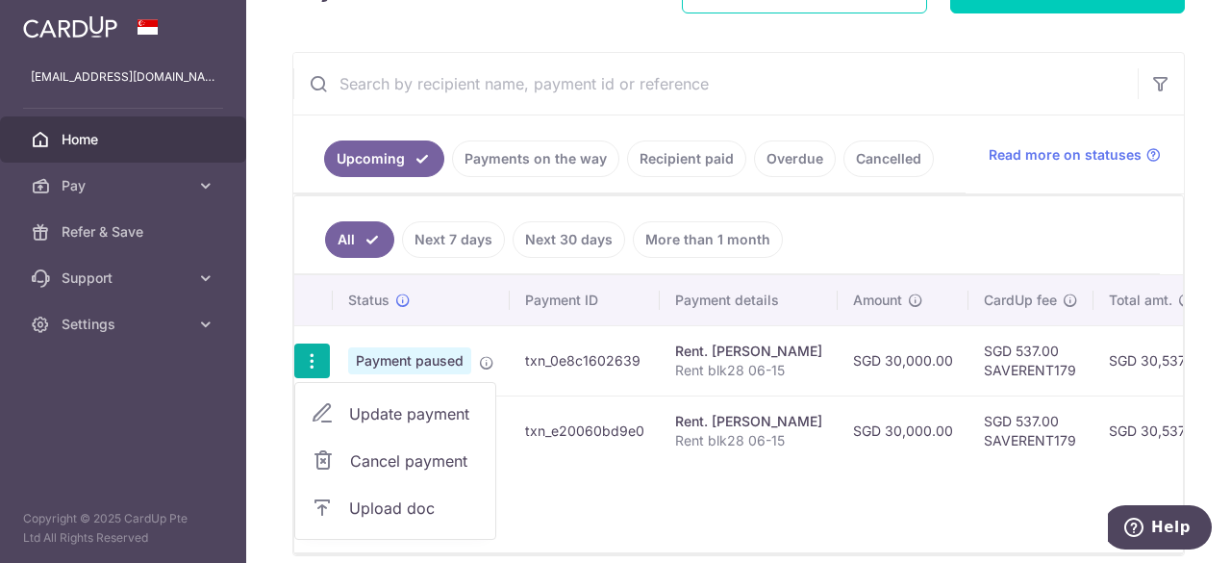
click at [565, 494] on div "Status Payment ID Payment details Amount CardUp fee Total amt. Charge date Due …" at bounding box center [738, 413] width 889 height 277
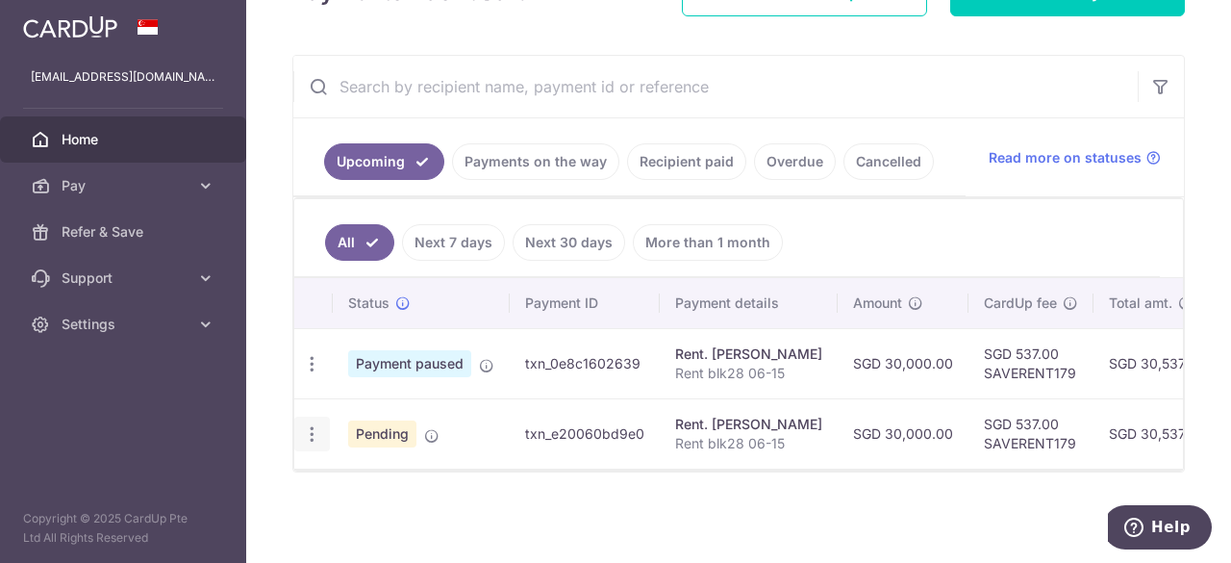
click at [314, 428] on icon "button" at bounding box center [312, 434] width 20 height 20
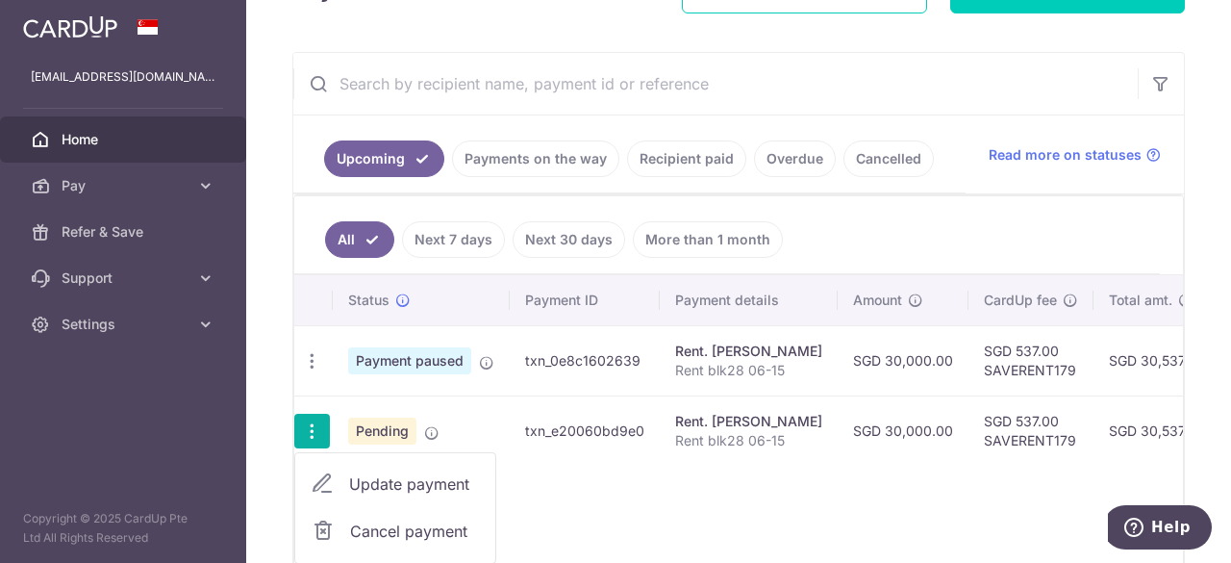
click at [399, 522] on span "Cancel payment" at bounding box center [414, 530] width 129 height 23
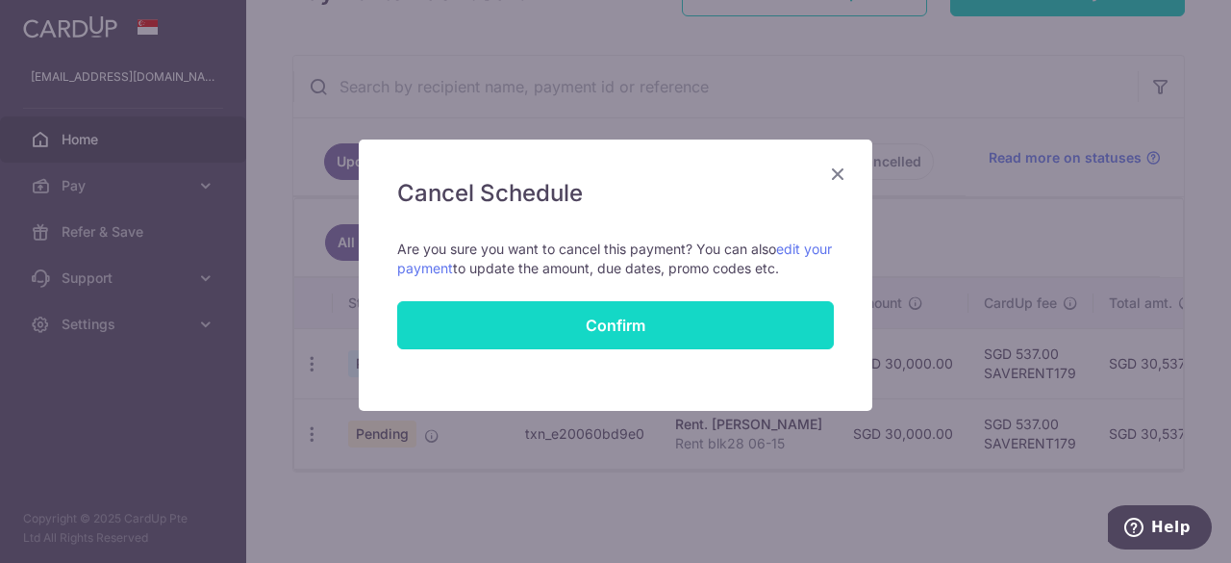
click at [599, 338] on button "Confirm" at bounding box center [615, 325] width 437 height 48
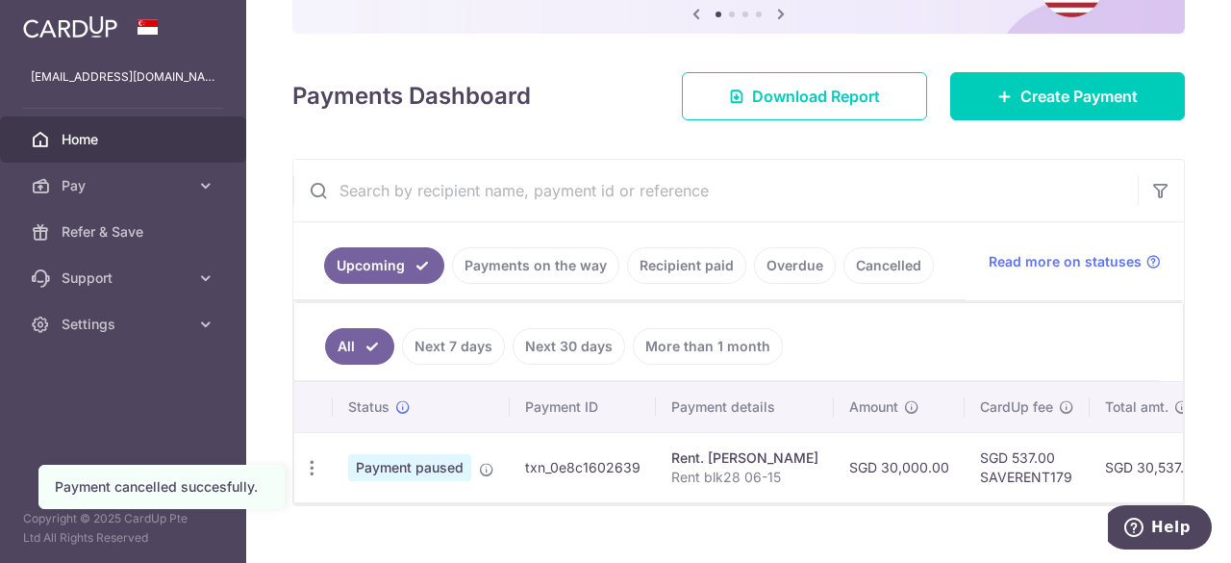
scroll to position [249, 0]
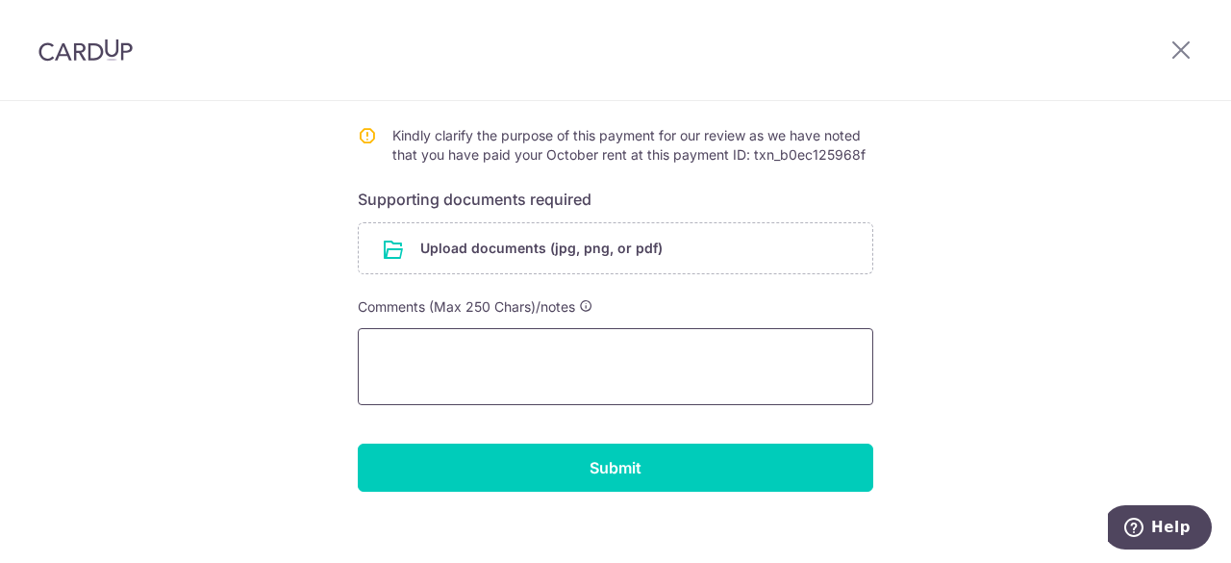
scroll to position [380, 0]
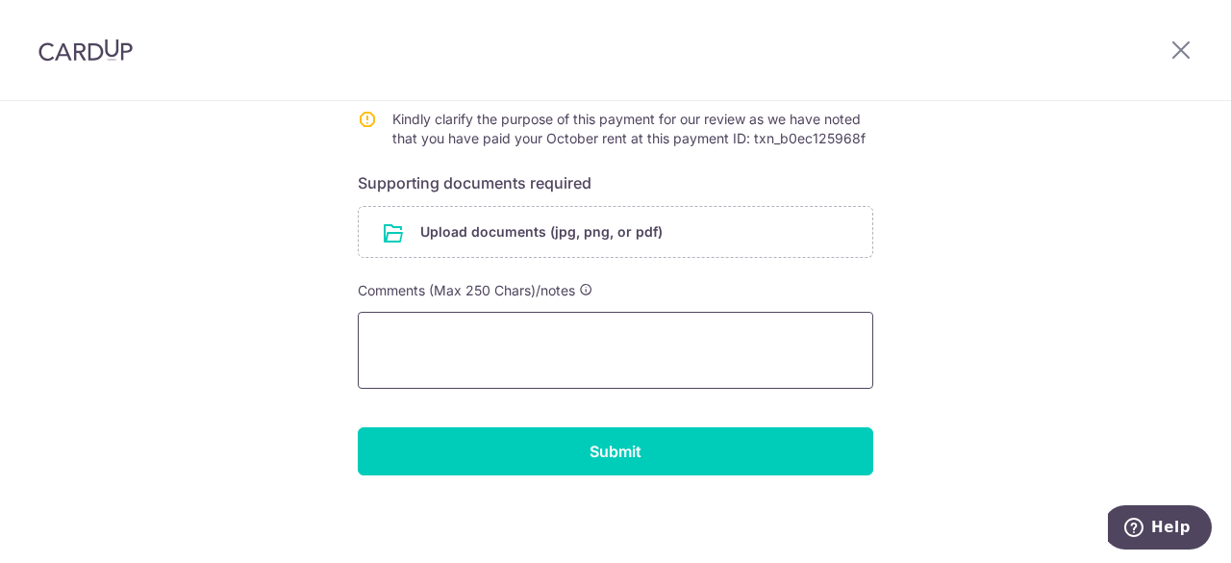
click at [625, 363] on textarea at bounding box center [615, 350] width 515 height 77
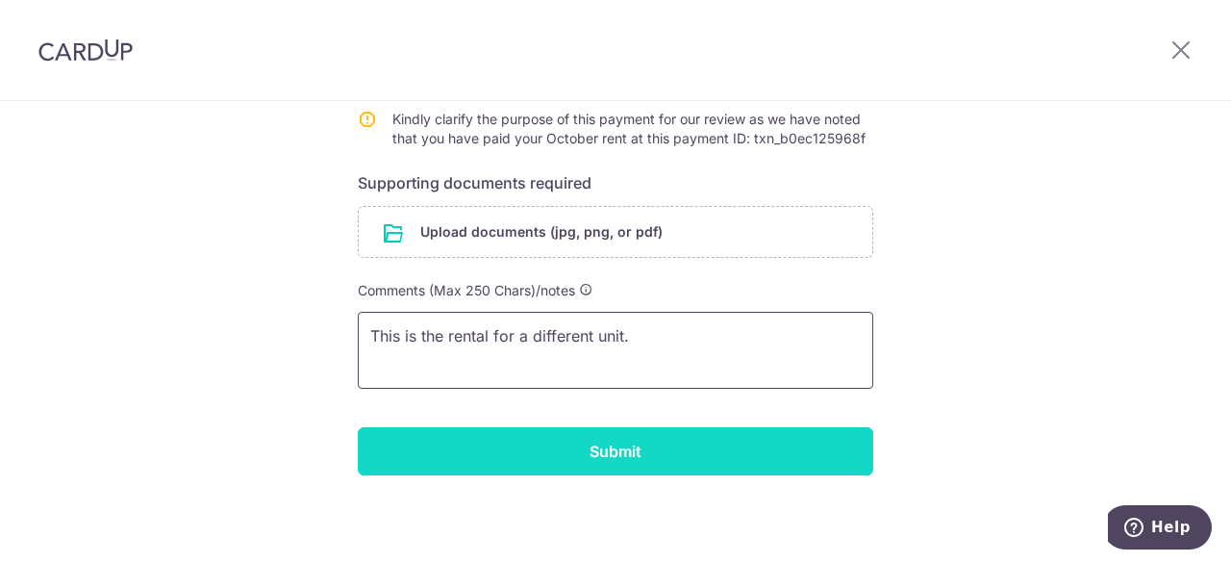
type textarea "This is the rental for a different unit."
click at [604, 441] on input "Submit" at bounding box center [615, 451] width 515 height 48
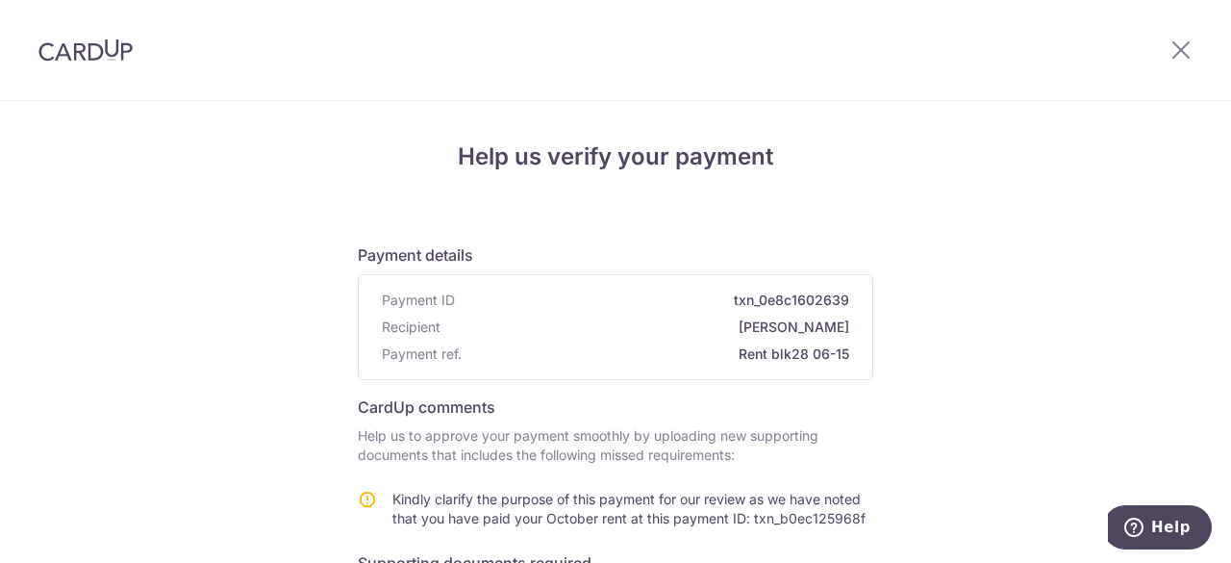
scroll to position [407, 0]
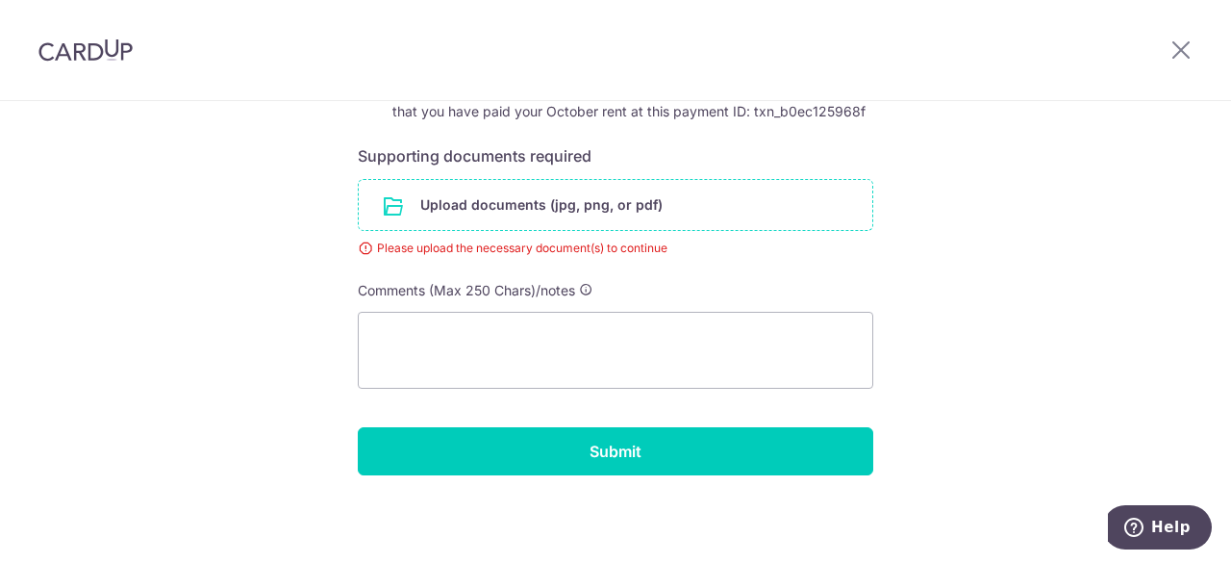
click at [545, 203] on input "file" at bounding box center [616, 205] width 514 height 50
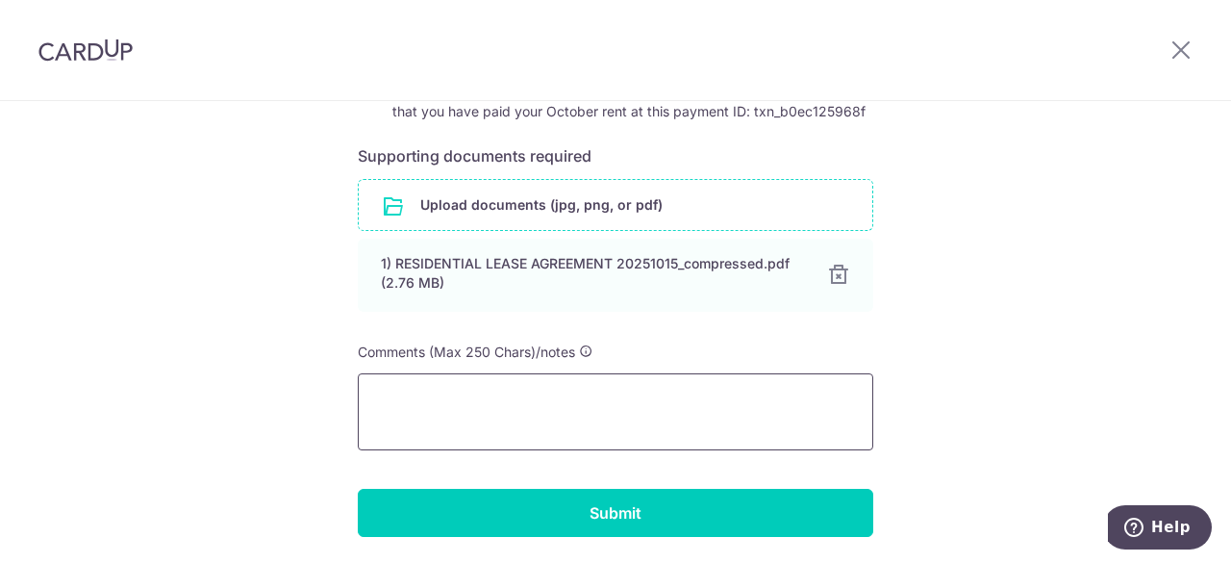
click at [460, 424] on textarea at bounding box center [615, 411] width 515 height 77
click at [458, 409] on textarea at bounding box center [615, 411] width 515 height 77
type textarea "R"
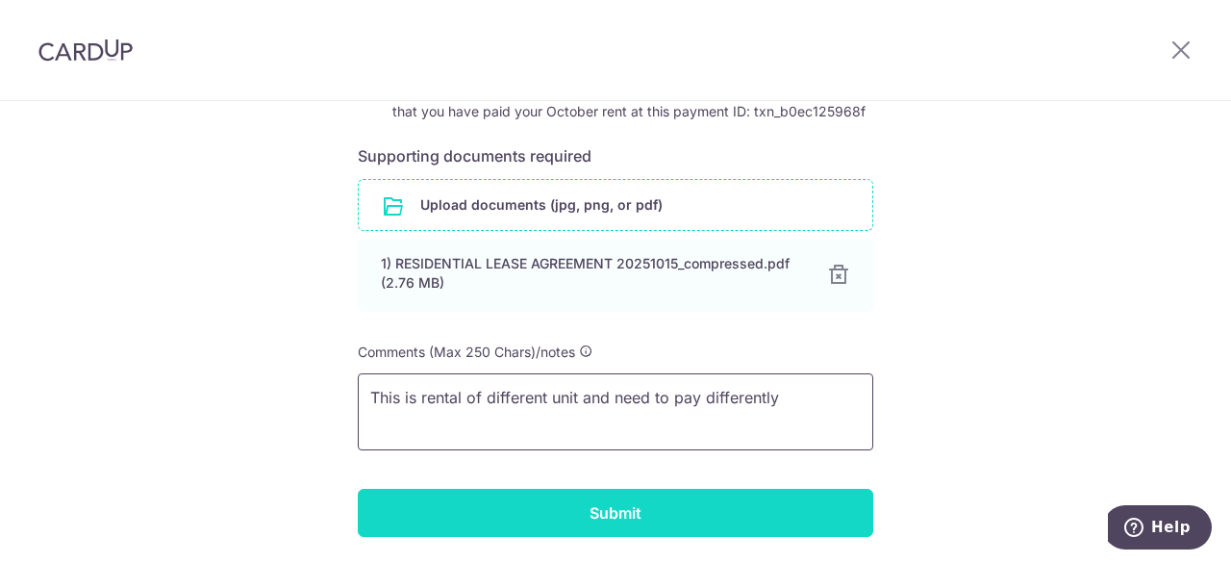
type textarea "This is rental of different unit and need to pay differently"
click at [615, 516] on input "Submit" at bounding box center [615, 513] width 515 height 48
